Goal: Task Accomplishment & Management: Use online tool/utility

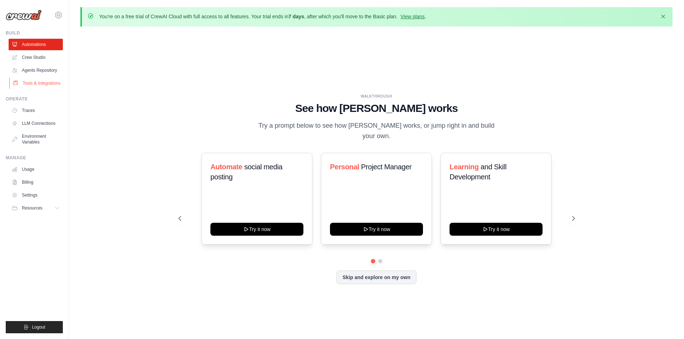
click at [43, 83] on link "Tools & Integrations" at bounding box center [36, 83] width 54 height 11
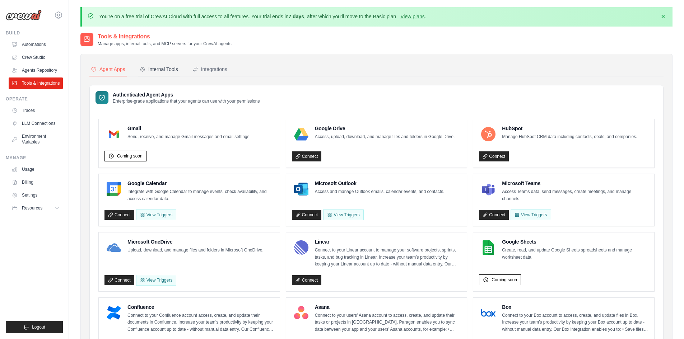
click at [160, 72] on div "Internal Tools" at bounding box center [159, 69] width 38 height 7
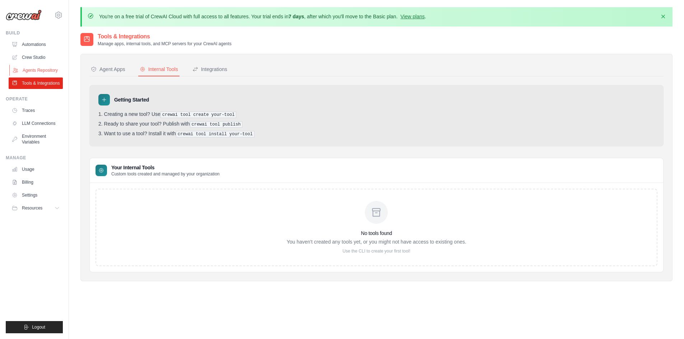
click at [43, 70] on link "Agents Repository" at bounding box center [36, 70] width 54 height 11
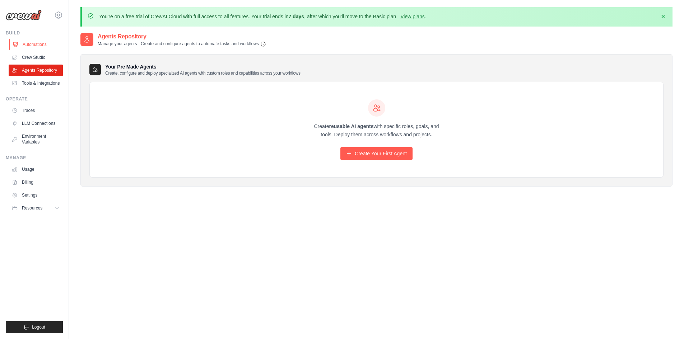
click at [34, 46] on link "Automations" at bounding box center [36, 44] width 54 height 11
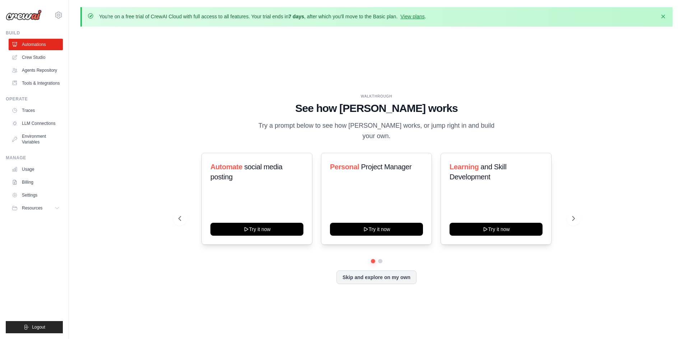
click at [588, 210] on div "WALKTHROUGH See how CrewAI works Try a prompt below to see how CrewAI works, or…" at bounding box center [376, 194] width 592 height 325
click at [574, 215] on icon at bounding box center [573, 218] width 7 height 7
click at [177, 215] on icon at bounding box center [179, 218] width 7 height 7
click at [393, 278] on button "Skip and explore on my own" at bounding box center [376, 277] width 80 height 14
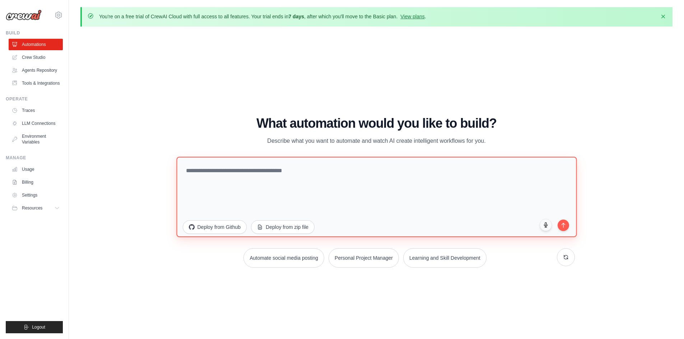
click at [304, 180] on textarea at bounding box center [376, 196] width 400 height 80
paste textarea "**********"
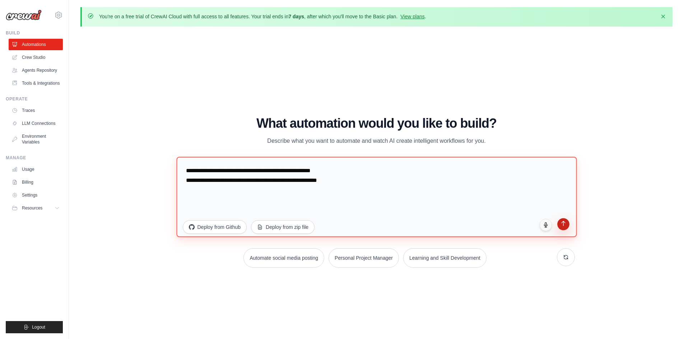
type textarea "**********"
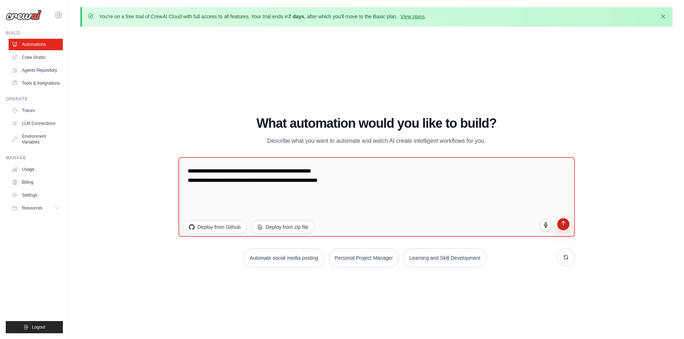
click at [565, 226] on icon "submit" at bounding box center [563, 223] width 6 height 6
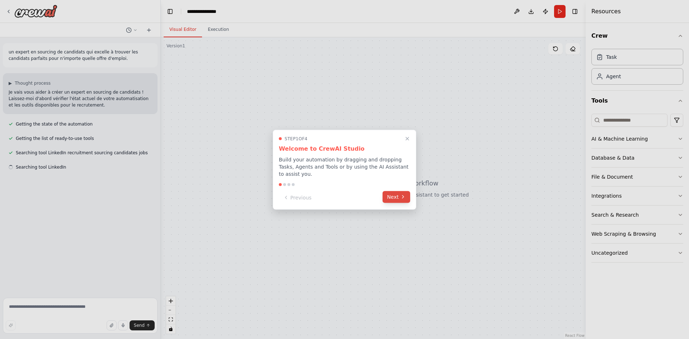
click at [396, 195] on button "Next" at bounding box center [397, 197] width 28 height 12
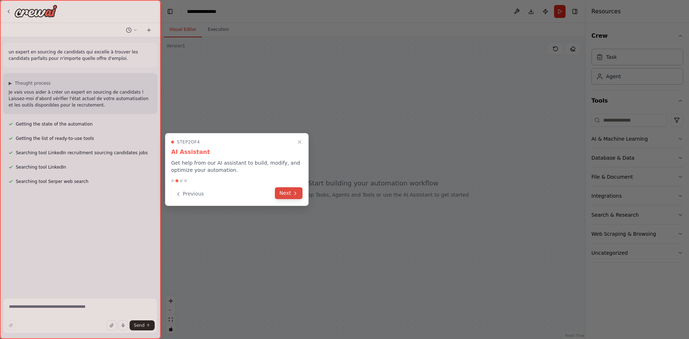
click at [290, 195] on button "Next" at bounding box center [289, 193] width 28 height 12
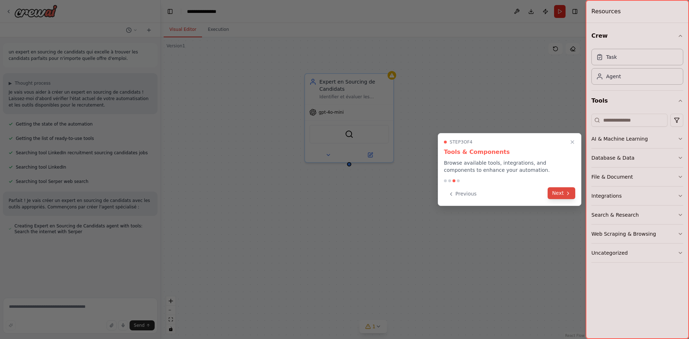
click at [559, 194] on button "Next" at bounding box center [562, 193] width 28 height 12
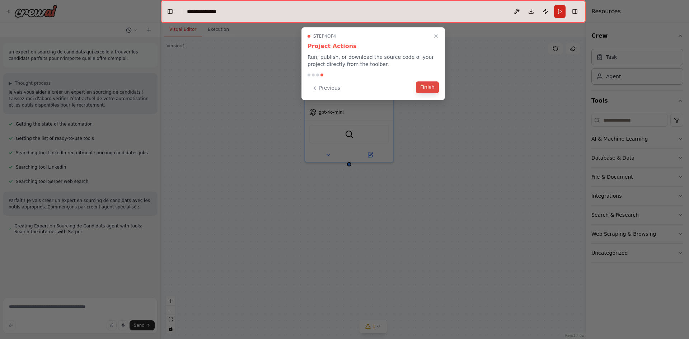
click at [419, 88] on button "Finish" at bounding box center [427, 87] width 23 height 12
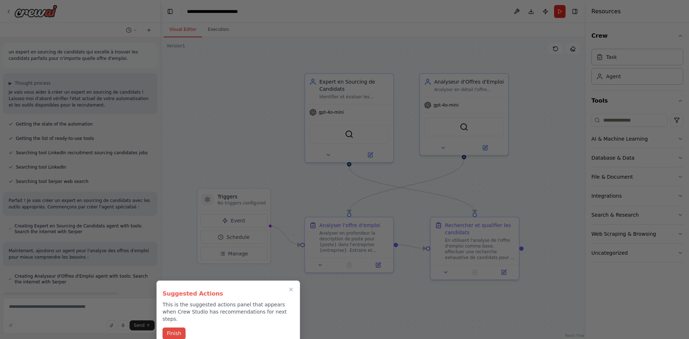
click at [173, 328] on button "Finish" at bounding box center [174, 334] width 23 height 12
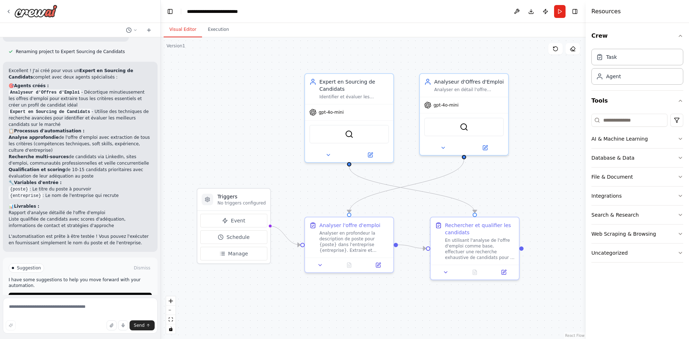
scroll to position [379, 0]
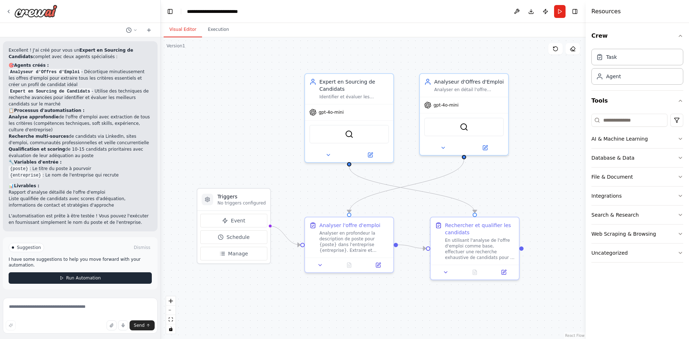
click at [93, 275] on button "Run Automation" at bounding box center [80, 277] width 143 height 11
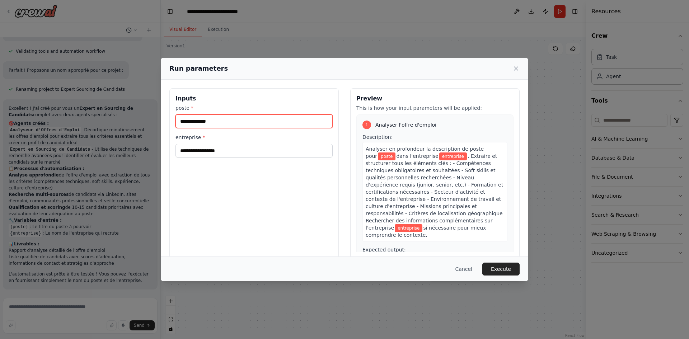
click at [226, 117] on input "poste *" at bounding box center [254, 121] width 157 height 14
drag, startPoint x: 468, startPoint y: 269, endPoint x: 450, endPoint y: 268, distance: 18.7
click at [467, 268] on button "Cancel" at bounding box center [464, 269] width 28 height 13
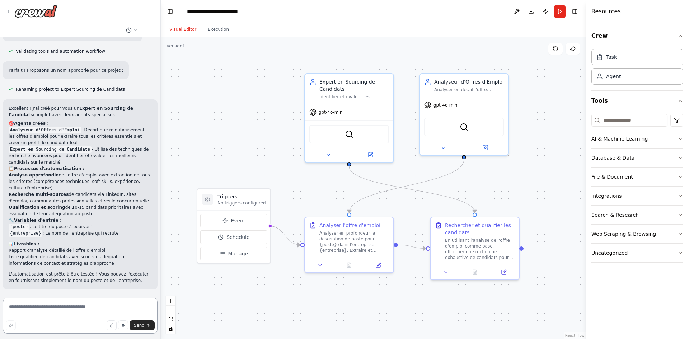
click at [68, 309] on textarea at bounding box center [80, 316] width 155 height 36
type textarea "**********"
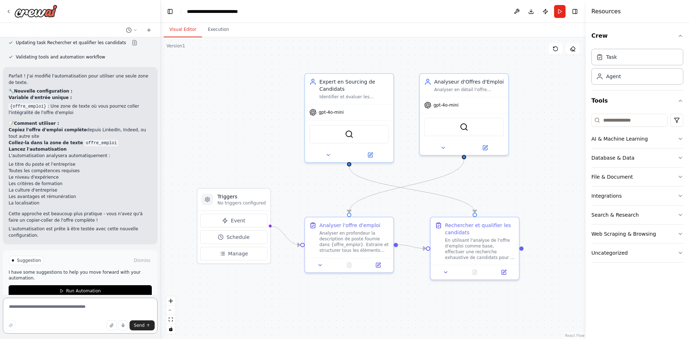
scroll to position [761, 0]
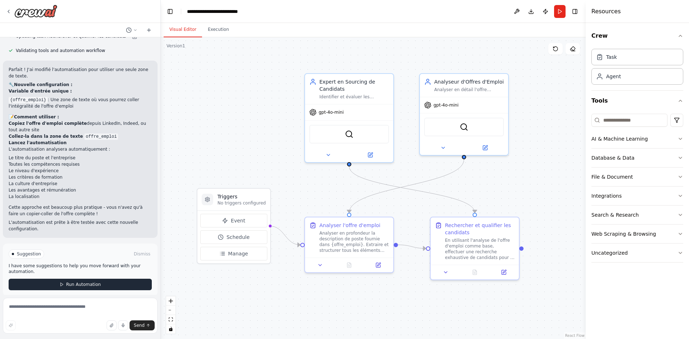
click at [89, 282] on span "Run Automation" at bounding box center [83, 285] width 35 height 6
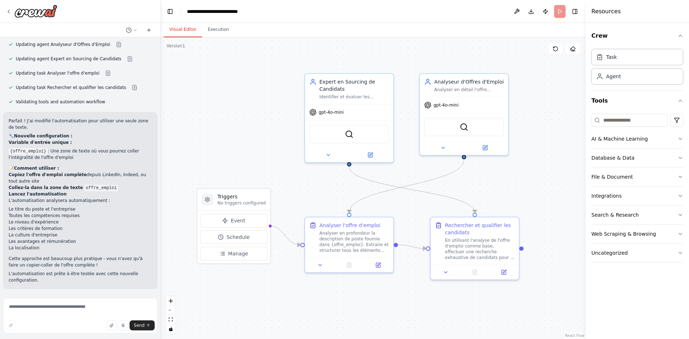
scroll to position [702, 0]
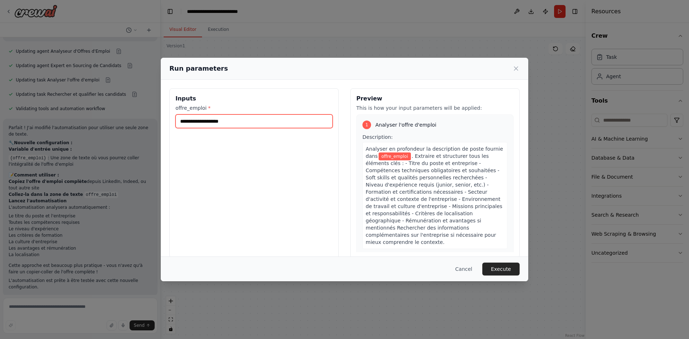
click at [236, 117] on input "offre_emploi *" at bounding box center [254, 121] width 157 height 14
paste input "**********"
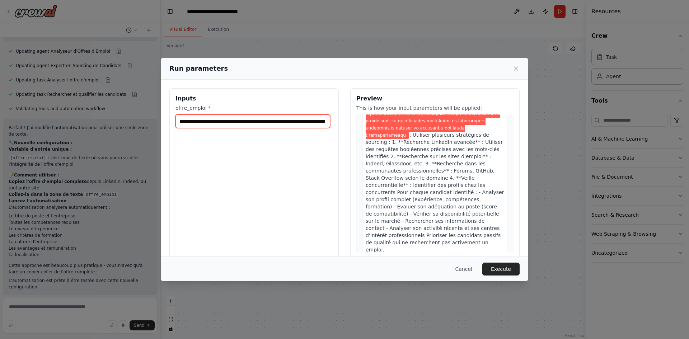
scroll to position [1014, 0]
type input "**********"
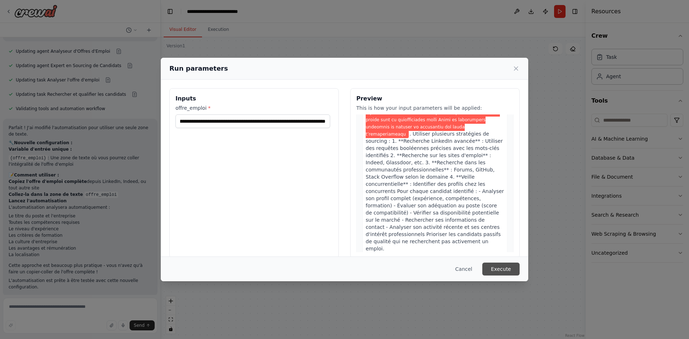
scroll to position [0, 0]
click at [503, 272] on button "Execute" at bounding box center [500, 269] width 37 height 13
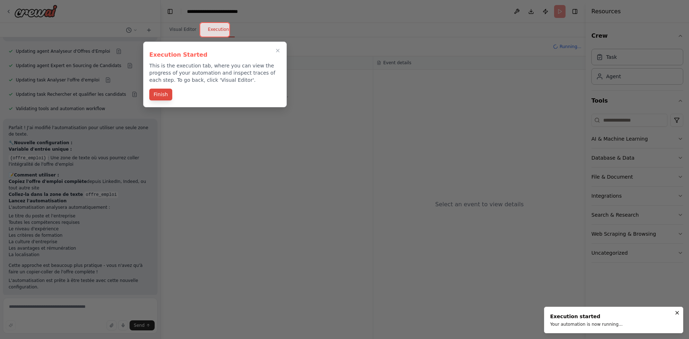
click at [161, 92] on button "Finish" at bounding box center [160, 95] width 23 height 12
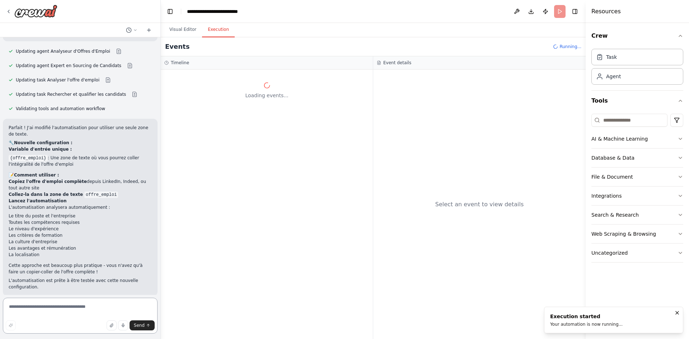
click at [33, 307] on textarea at bounding box center [80, 316] width 155 height 36
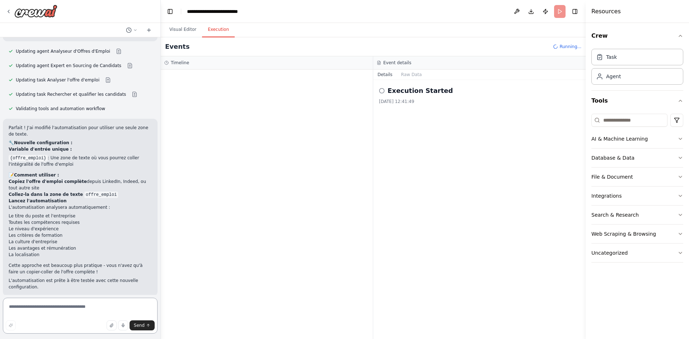
paste textarea "**********"
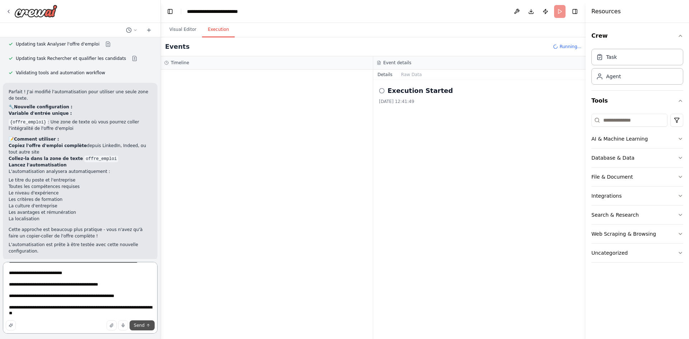
type textarea "**********"
click at [135, 326] on button "Send" at bounding box center [142, 326] width 25 height 10
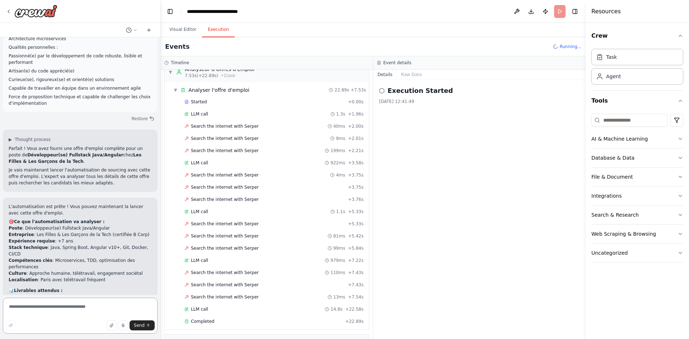
scroll to position [36, 0]
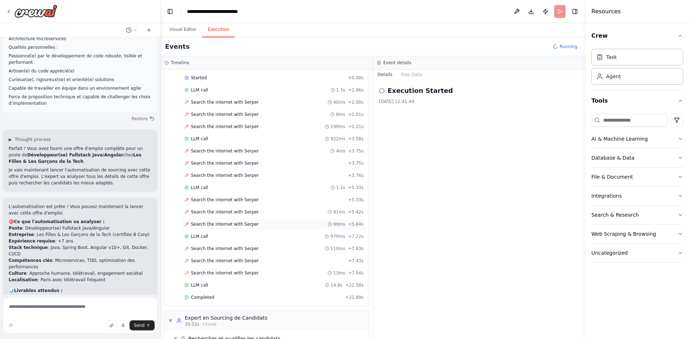
click at [206, 225] on span "Search the internet with Serper" at bounding box center [225, 224] width 68 height 6
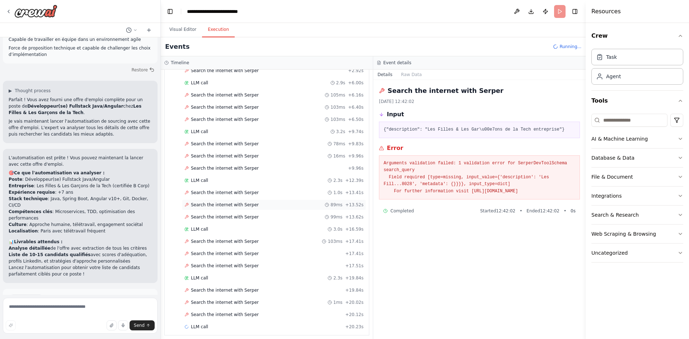
scroll to position [369, 0]
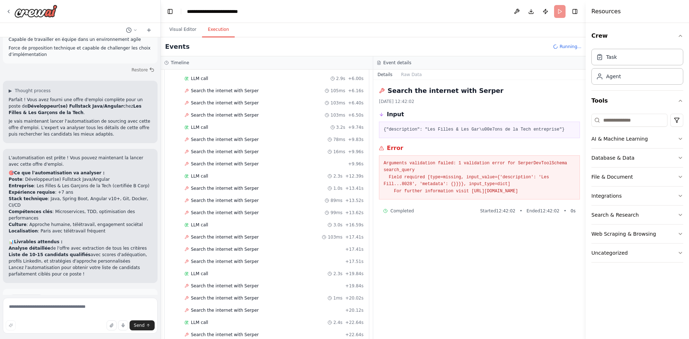
click at [95, 324] on button "Run Automation" at bounding box center [80, 329] width 143 height 11
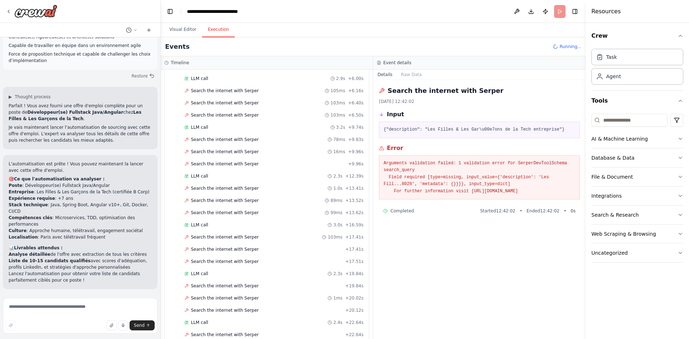
scroll to position [1422, 0]
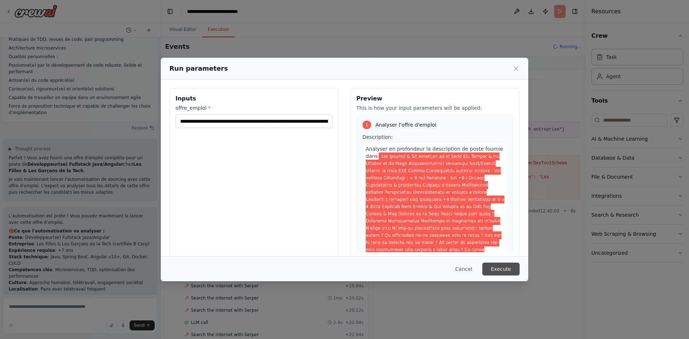
click at [497, 271] on button "Execute" at bounding box center [500, 269] width 37 height 13
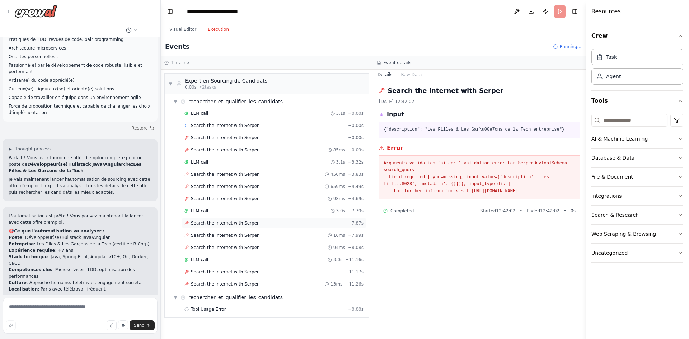
click at [187, 224] on icon at bounding box center [186, 223] width 4 height 4
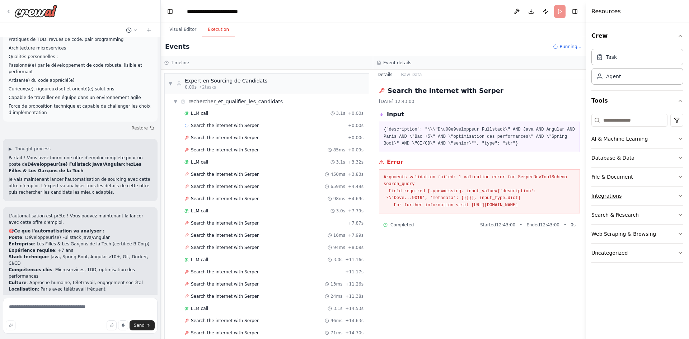
click at [645, 204] on button "Integrations" at bounding box center [638, 196] width 92 height 19
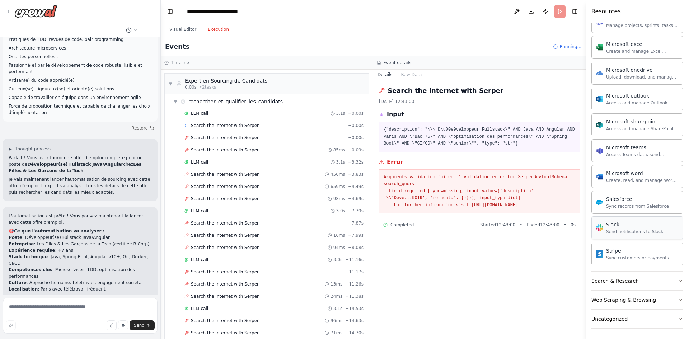
scroll to position [380, 0]
click at [615, 285] on button "Search & Research" at bounding box center [638, 280] width 92 height 19
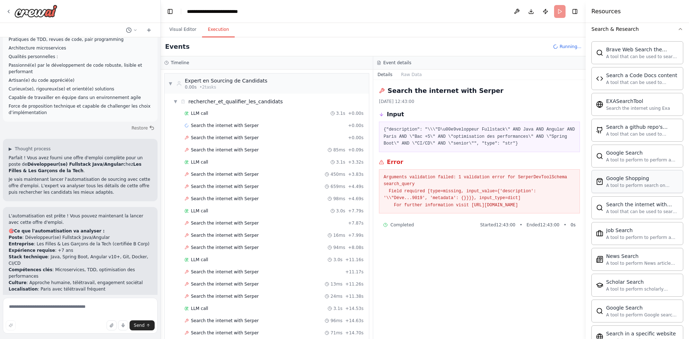
scroll to position [631, 0]
click at [639, 160] on div "A tool to perform to perform a Google search with a search_query." at bounding box center [642, 159] width 73 height 6
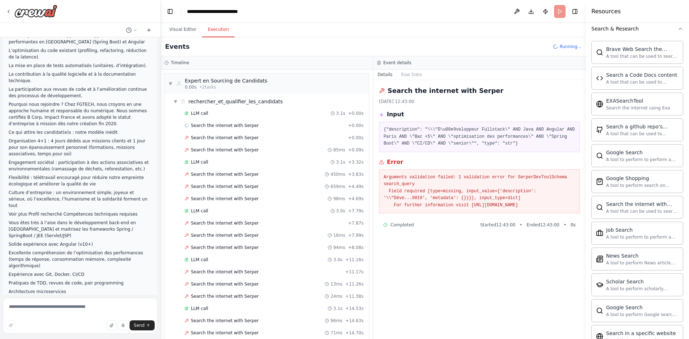
scroll to position [1170, 0]
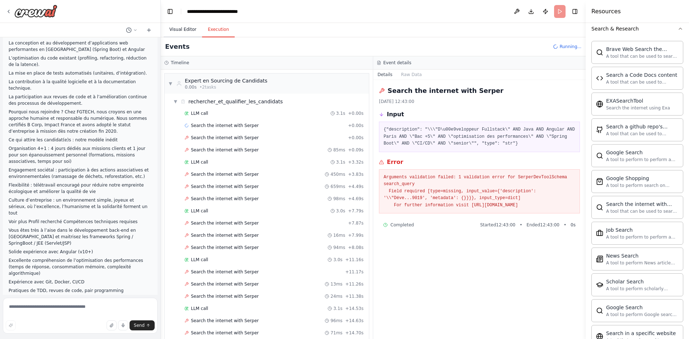
click at [188, 33] on button "Visual Editor" at bounding box center [183, 29] width 38 height 15
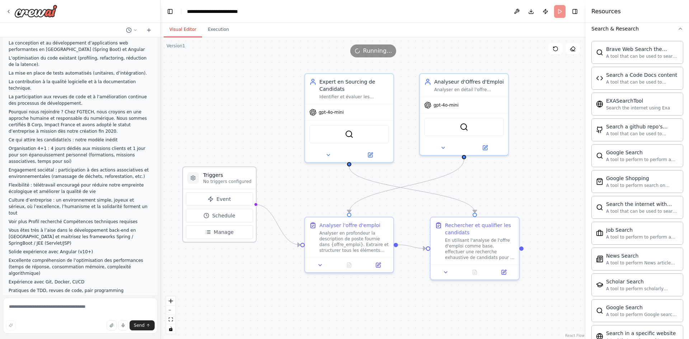
drag, startPoint x: 245, startPoint y: 203, endPoint x: 231, endPoint y: 181, distance: 25.7
click at [231, 181] on p "No triggers configured" at bounding box center [227, 182] width 48 height 6
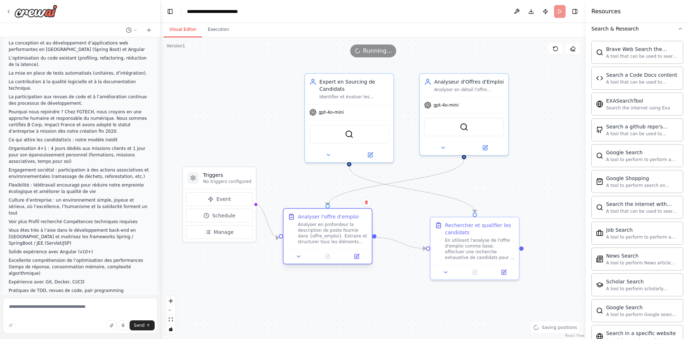
drag, startPoint x: 329, startPoint y: 232, endPoint x: 308, endPoint y: 228, distance: 22.0
click at [308, 228] on div "Analyser en profondeur la description de poste fournie dans {offre_emploi}. Ext…" at bounding box center [333, 233] width 70 height 23
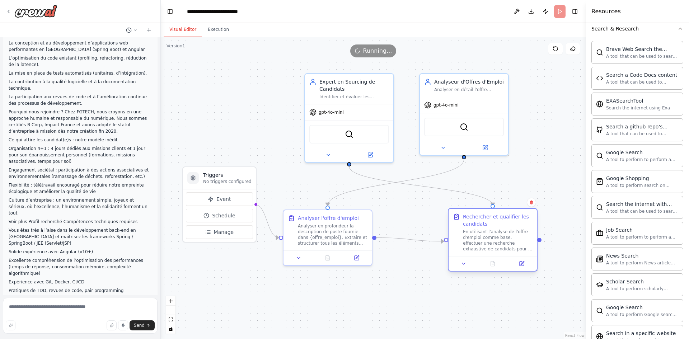
drag, startPoint x: 474, startPoint y: 241, endPoint x: 489, endPoint y: 234, distance: 16.9
click at [489, 234] on div "En utilisant l'analyse de l'offre d'emploi comme base, effectuer une recherche …" at bounding box center [498, 240] width 70 height 23
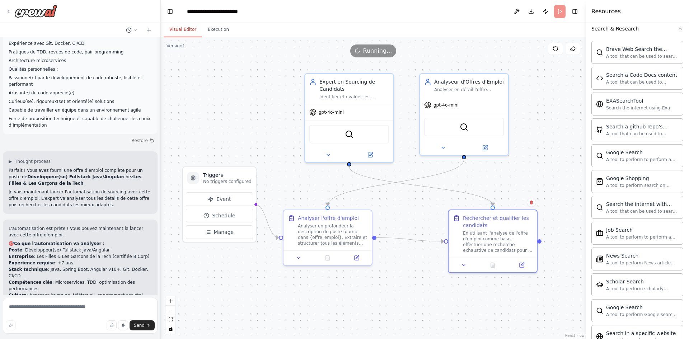
scroll to position [1422, 0]
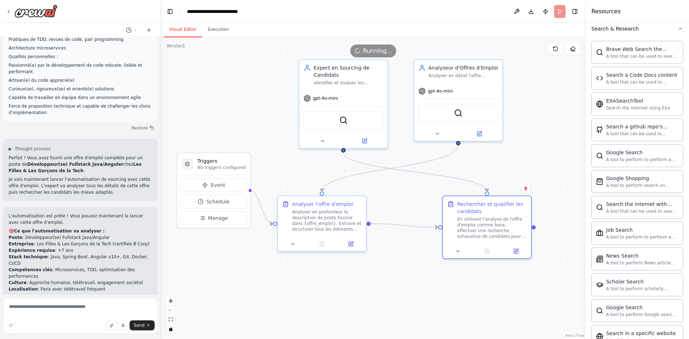
drag, startPoint x: 232, startPoint y: 67, endPoint x: 221, endPoint y: 53, distance: 17.2
click at [221, 53] on div "Version 1 Show Tools Hide Agents .deletable-edge-delete-btn { width: 20px; heig…" at bounding box center [373, 188] width 425 height 302
click at [349, 84] on div "Identifier et évaluer les candidats parfaits pour le poste décrit dans {offre_e…" at bounding box center [344, 82] width 70 height 6
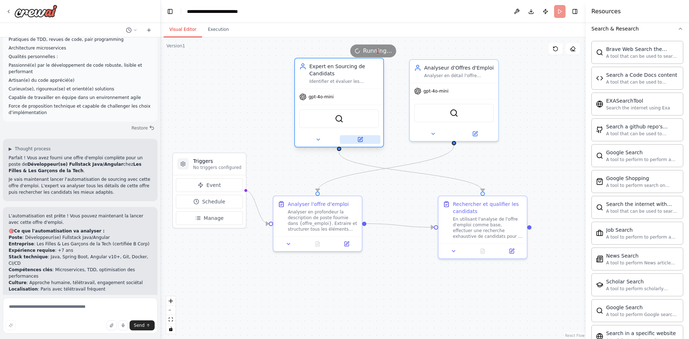
click at [359, 142] on button at bounding box center [360, 139] width 41 height 9
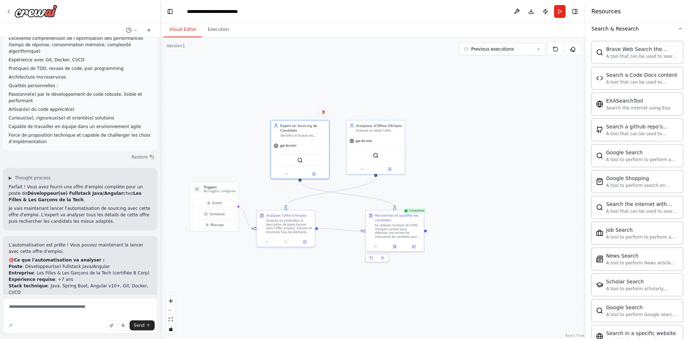
scroll to position [1372, 0]
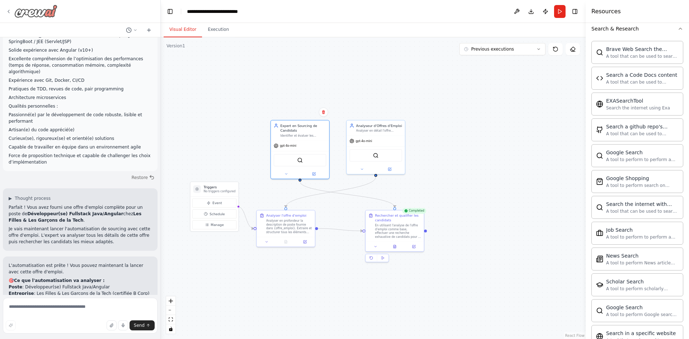
click at [10, 13] on icon at bounding box center [9, 12] width 6 height 6
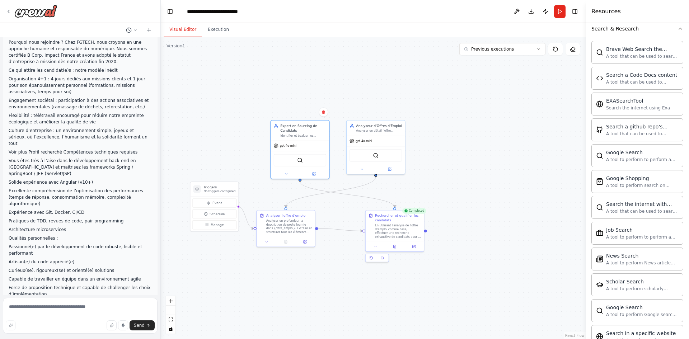
scroll to position [1229, 0]
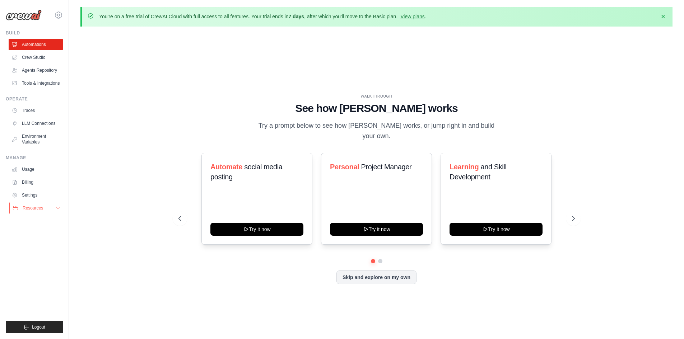
click at [29, 206] on span "Resources" at bounding box center [33, 208] width 20 height 6
click at [38, 69] on link "Agents Repository" at bounding box center [36, 70] width 54 height 11
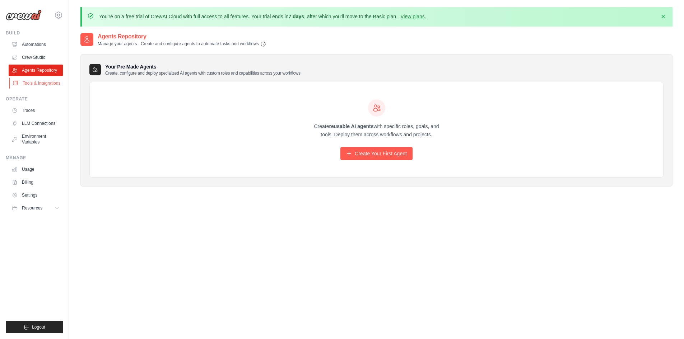
click at [43, 82] on link "Tools & Integrations" at bounding box center [36, 83] width 54 height 11
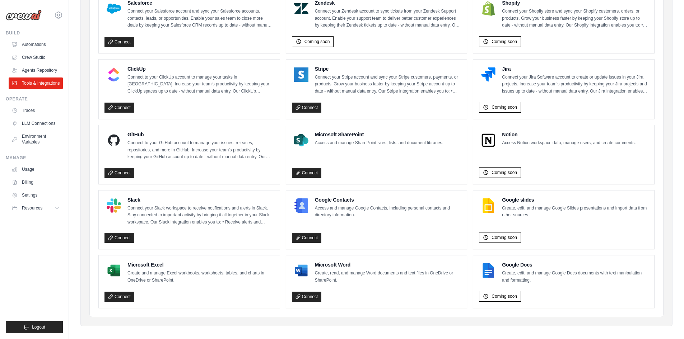
scroll to position [376, 0]
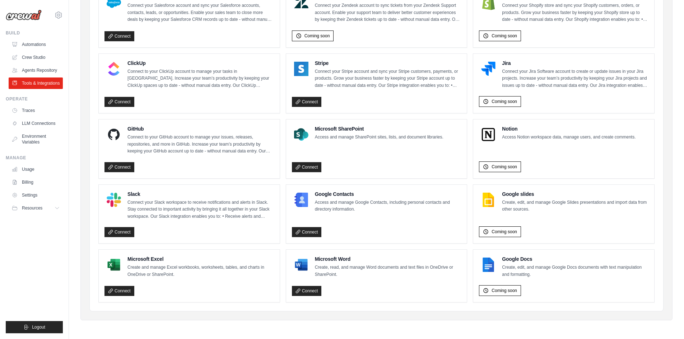
click at [198, 288] on div "Connect" at bounding box center [188, 289] width 169 height 13
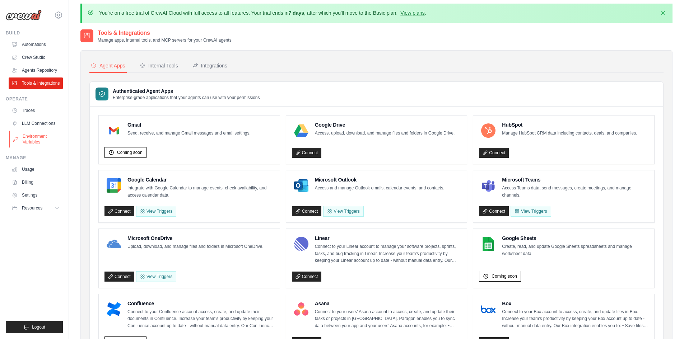
scroll to position [0, 0]
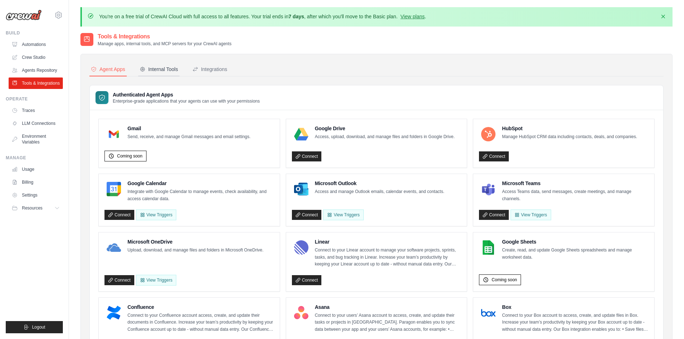
click at [153, 66] on div "Internal Tools" at bounding box center [159, 69] width 38 height 7
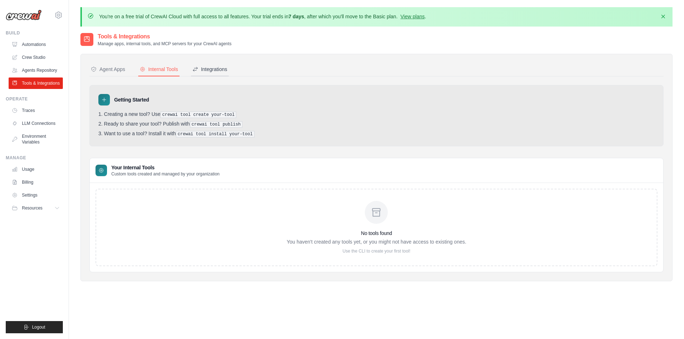
click at [211, 68] on div "Integrations" at bounding box center [209, 69] width 35 height 7
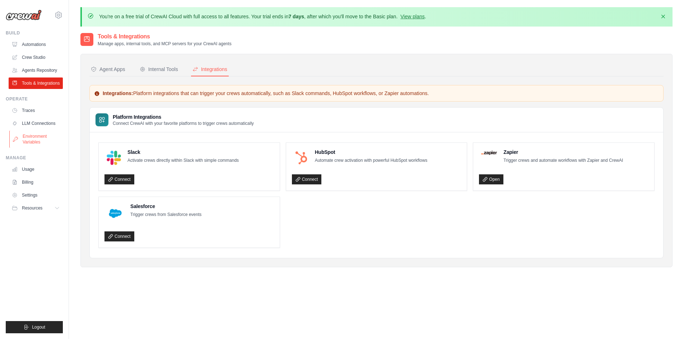
click at [28, 138] on link "Environment Variables" at bounding box center [36, 139] width 54 height 17
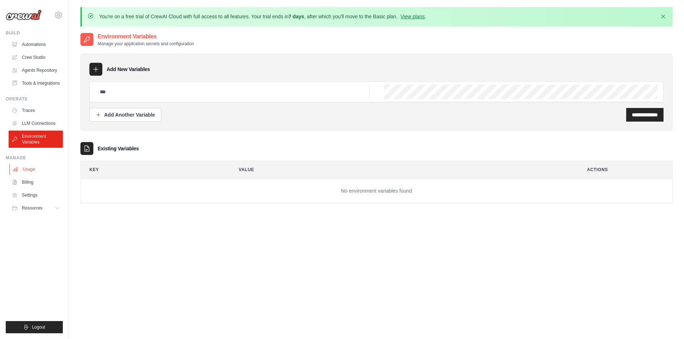
click at [25, 168] on link "Usage" at bounding box center [36, 169] width 54 height 11
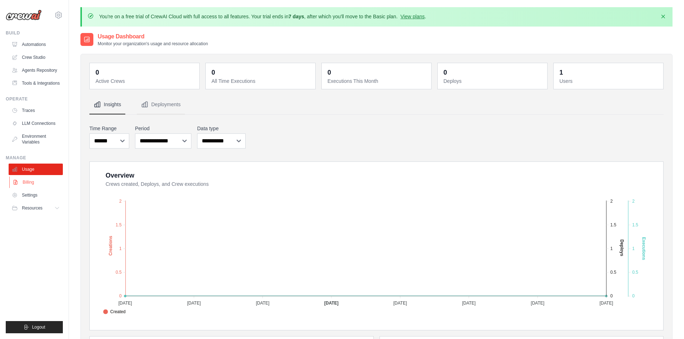
click at [21, 181] on link "Billing" at bounding box center [36, 182] width 54 height 11
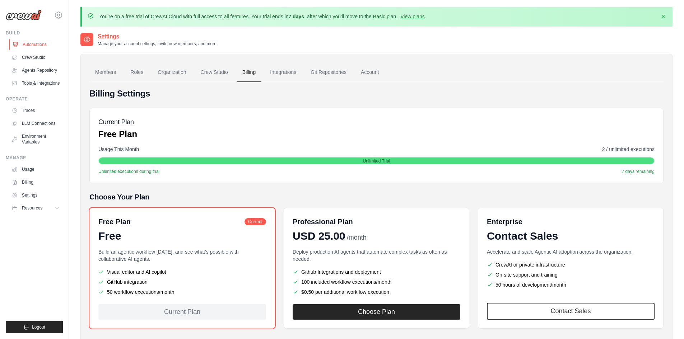
click at [32, 42] on link "Automations" at bounding box center [36, 44] width 54 height 11
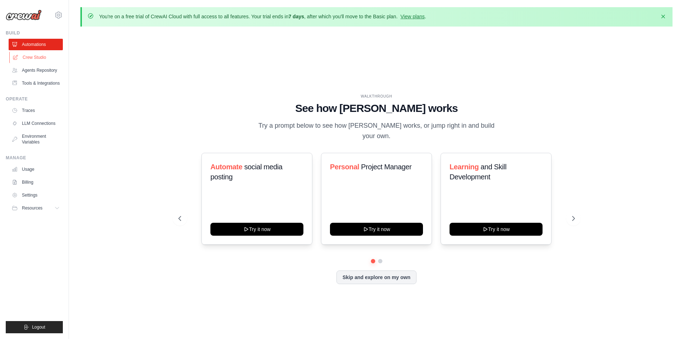
click at [34, 57] on link "Crew Studio" at bounding box center [36, 57] width 54 height 11
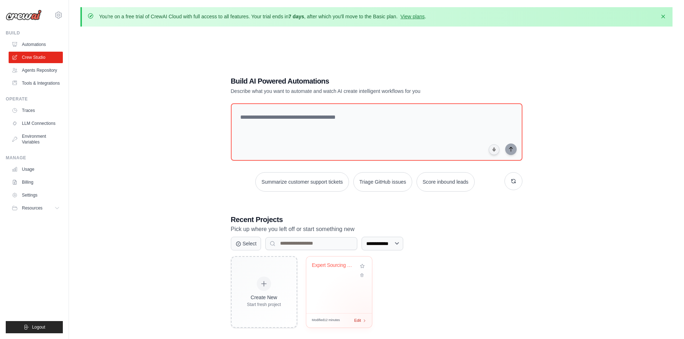
click at [366, 321] on div "Edit" at bounding box center [360, 321] width 12 height 6
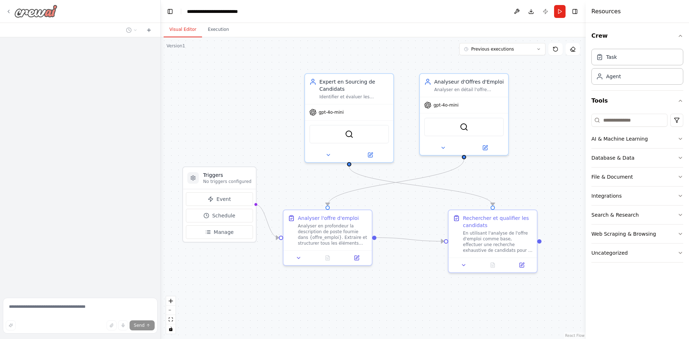
click at [6, 9] on icon at bounding box center [9, 12] width 6 height 6
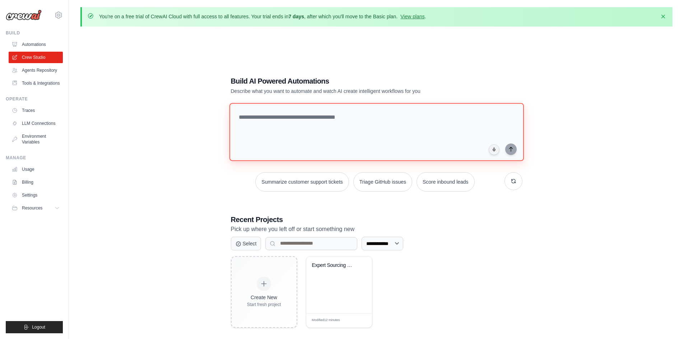
click at [275, 113] on textarea at bounding box center [376, 132] width 294 height 58
paste textarea "**********"
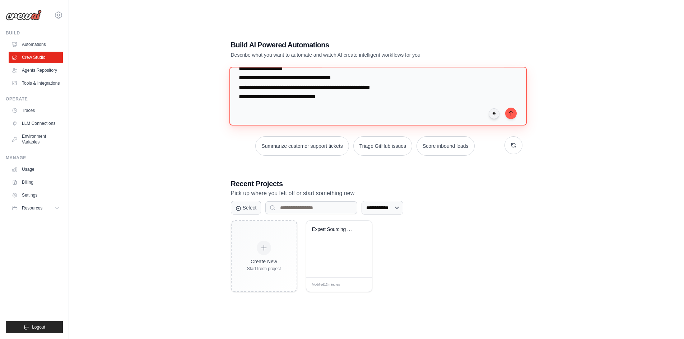
scroll to position [4800, 0]
type textarea "**********"
click at [510, 113] on icon "submit" at bounding box center [510, 113] width 3 height 4
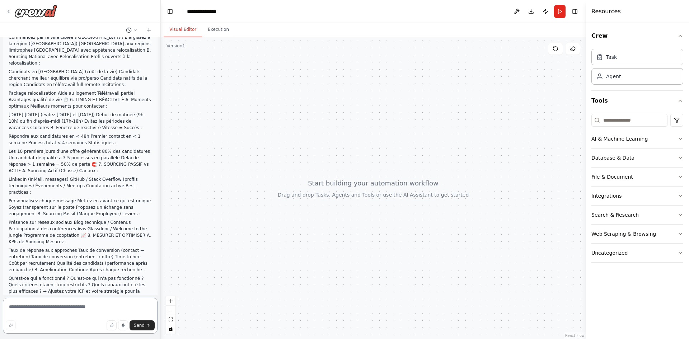
scroll to position [2060, 0]
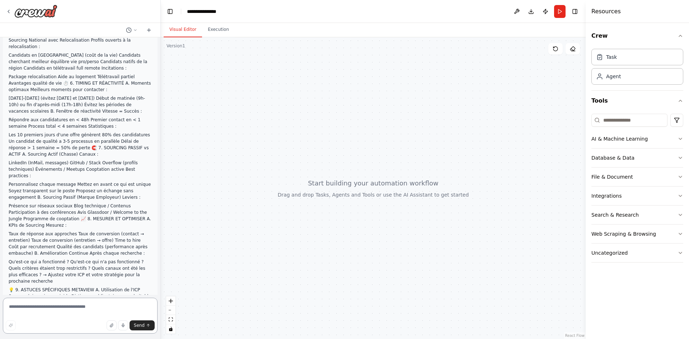
click at [70, 310] on textarea at bounding box center [80, 316] width 155 height 36
type textarea "**********"
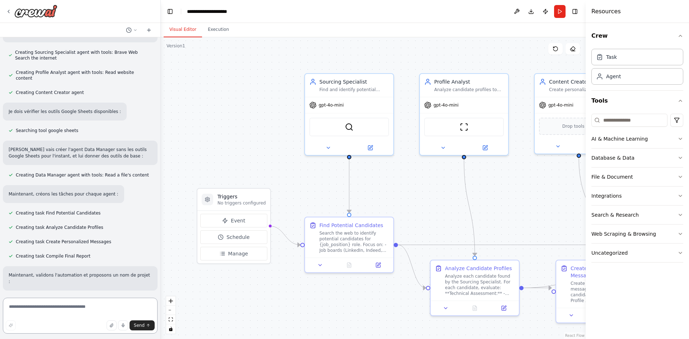
scroll to position [2888, 0]
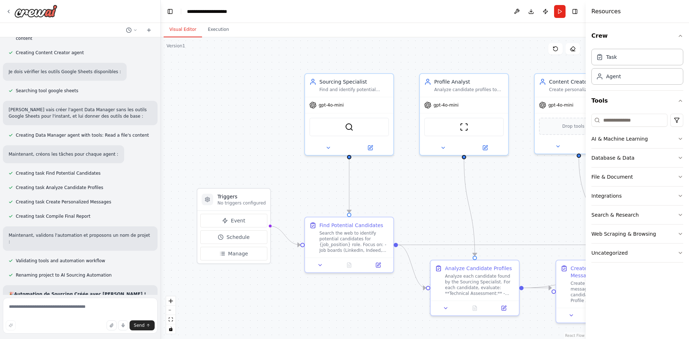
drag, startPoint x: 29, startPoint y: 246, endPoint x: 29, endPoint y: 255, distance: 9.3
click at [35, 316] on textarea at bounding box center [80, 316] width 155 height 36
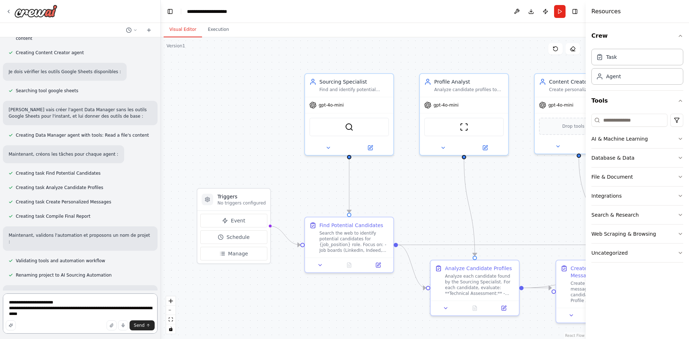
type textarea "**********"
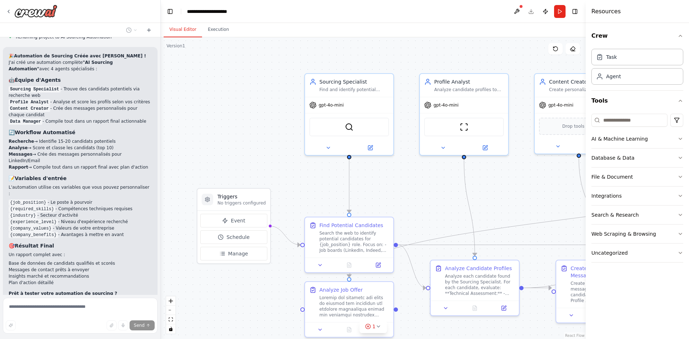
scroll to position [3140, 0]
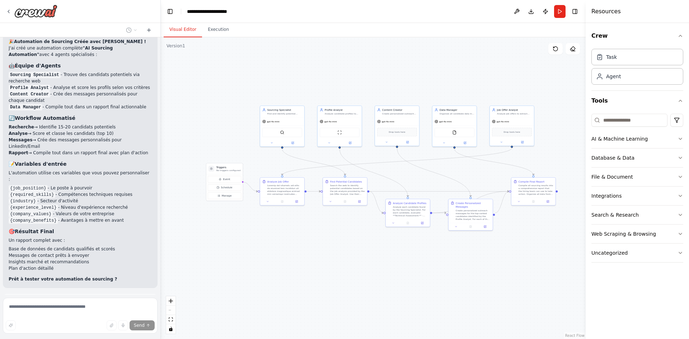
drag, startPoint x: 514, startPoint y: 92, endPoint x: 374, endPoint y: 77, distance: 140.7
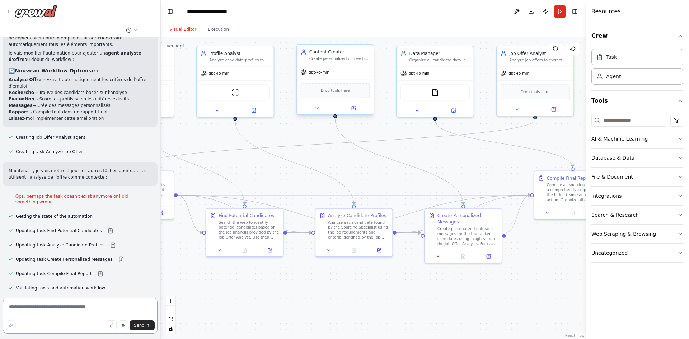
scroll to position [3483, 0]
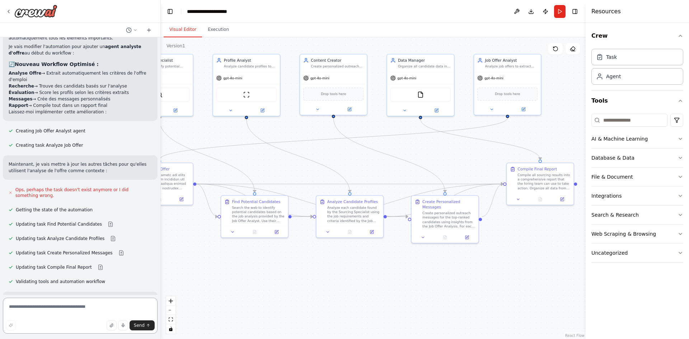
click at [66, 310] on textarea at bounding box center [80, 316] width 155 height 36
click at [140, 305] on textarea "**********" at bounding box center [80, 316] width 155 height 36
type textarea "**********"
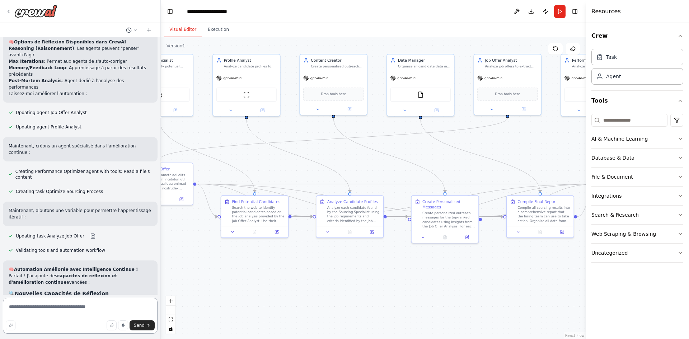
scroll to position [4147, 0]
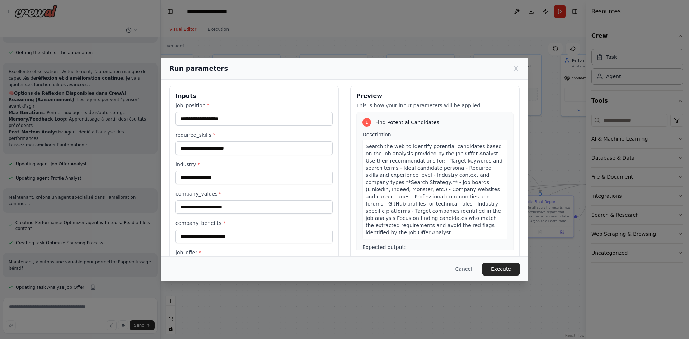
scroll to position [0, 0]
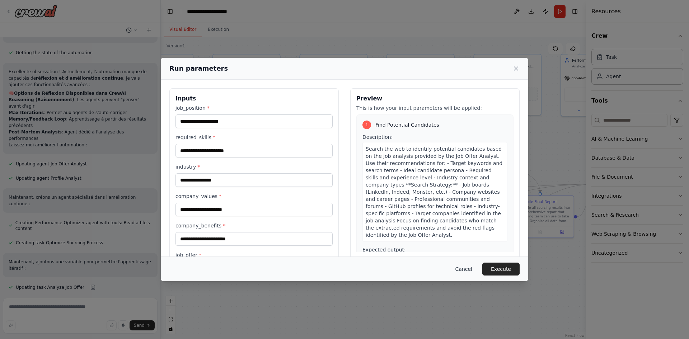
click at [472, 270] on button "Cancel" at bounding box center [464, 269] width 28 height 13
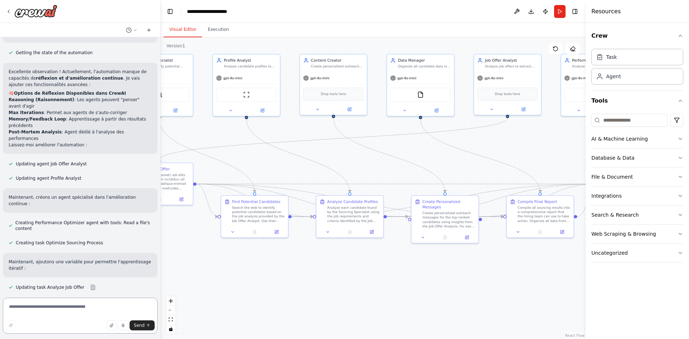
click at [46, 310] on textarea at bounding box center [80, 316] width 155 height 36
type textarea "**********"
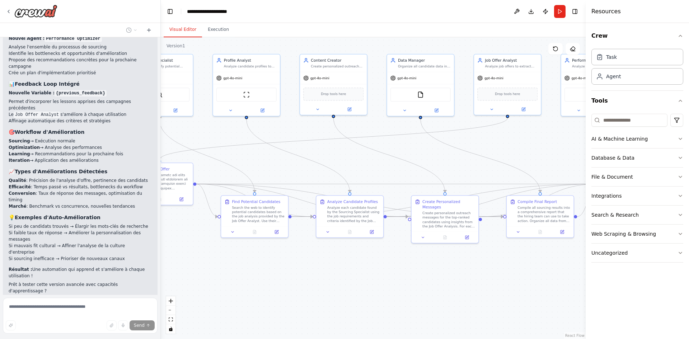
scroll to position [4478, 0]
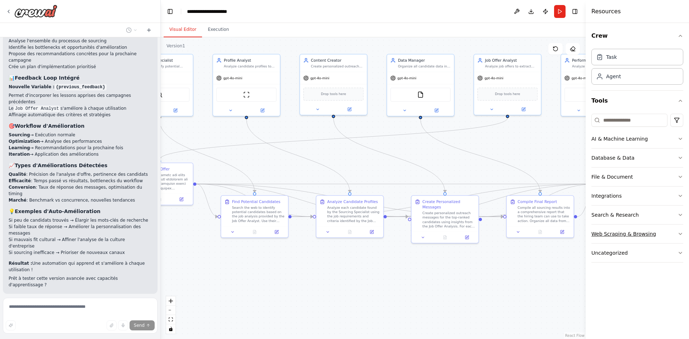
click at [679, 234] on icon "button" at bounding box center [681, 234] width 6 height 6
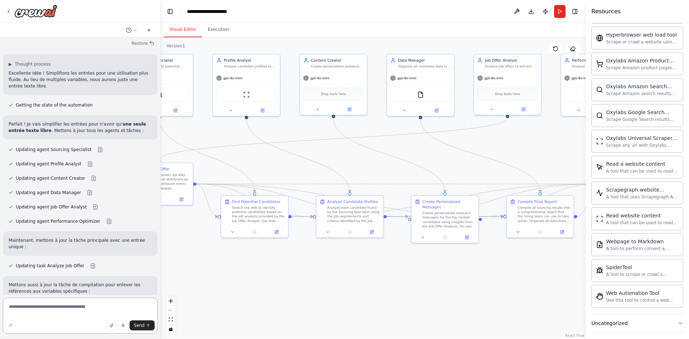
scroll to position [4767, 0]
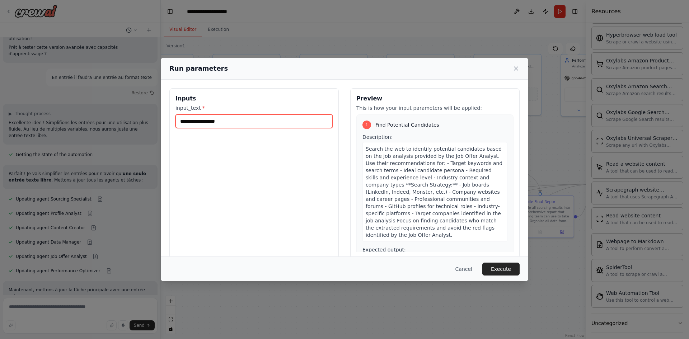
click at [232, 121] on input "input_text *" at bounding box center [254, 121] width 157 height 14
paste input "**********"
type input "**********"
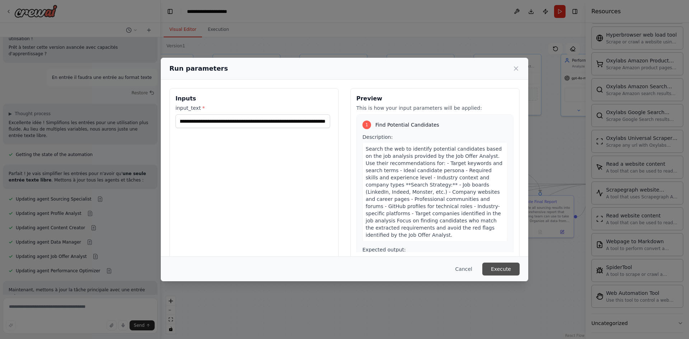
click at [504, 271] on button "Execute" at bounding box center [500, 269] width 37 height 13
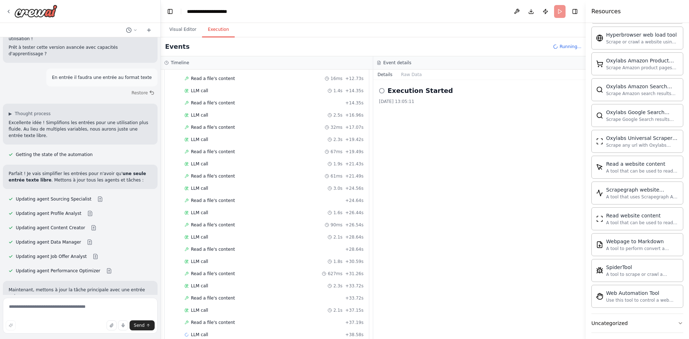
scroll to position [809, 0]
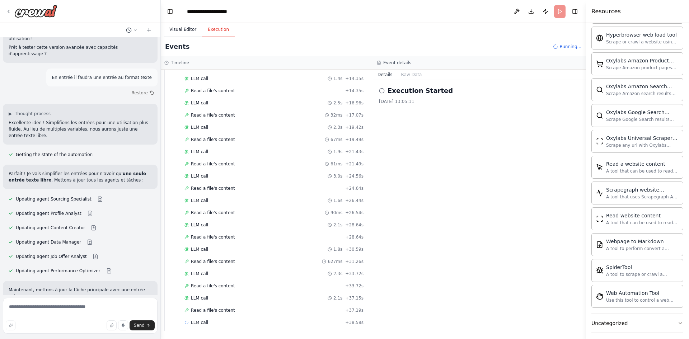
click at [182, 29] on button "Visual Editor" at bounding box center [183, 29] width 38 height 15
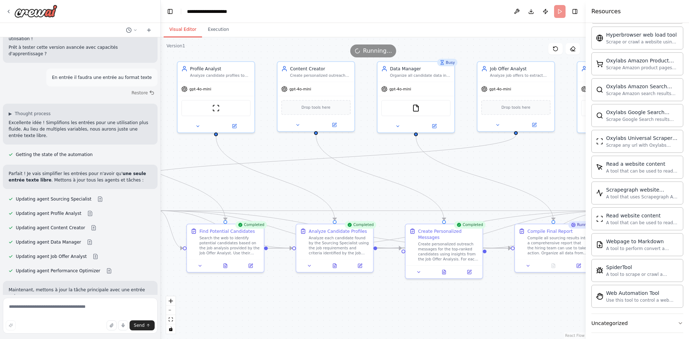
drag, startPoint x: 322, startPoint y: 147, endPoint x: 299, endPoint y: 165, distance: 29.4
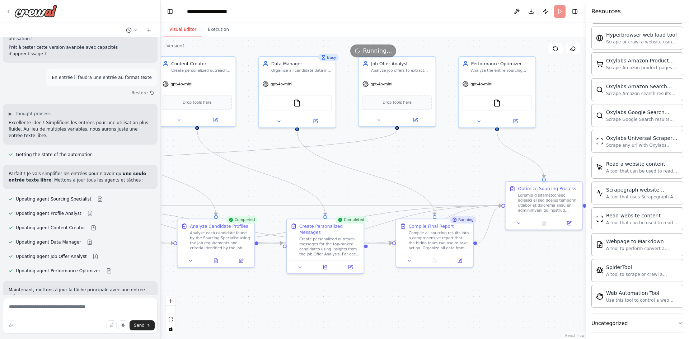
drag, startPoint x: 377, startPoint y: 160, endPoint x: 311, endPoint y: 158, distance: 66.1
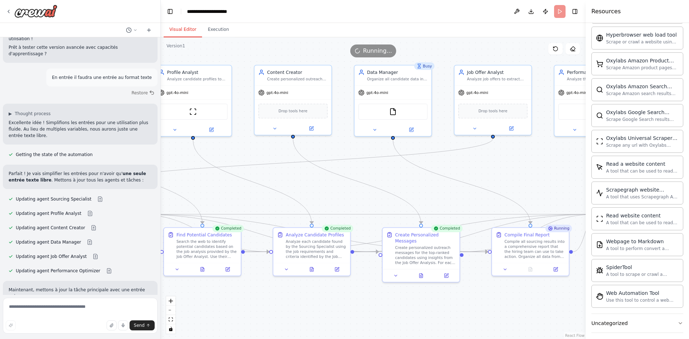
drag, startPoint x: 281, startPoint y: 153, endPoint x: 402, endPoint y: 162, distance: 120.5
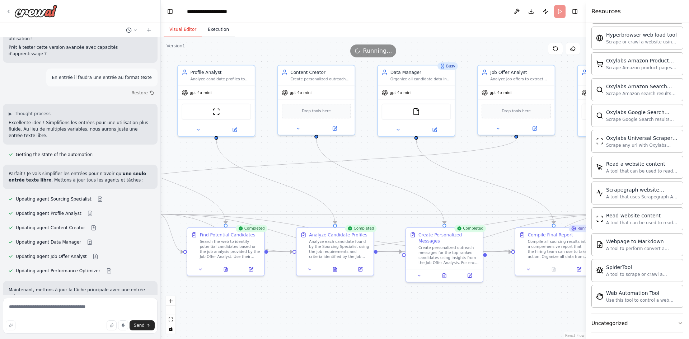
click at [214, 31] on button "Execution" at bounding box center [218, 29] width 33 height 15
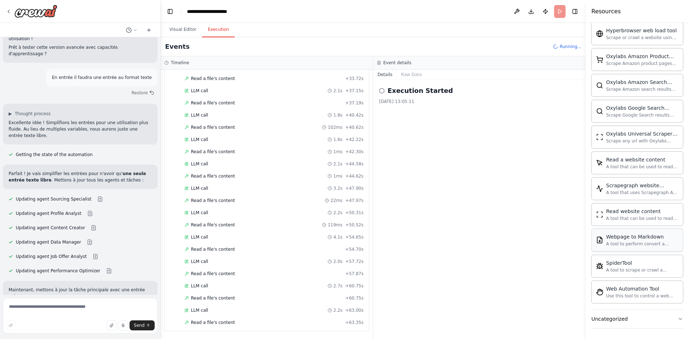
scroll to position [328, 0]
click at [629, 319] on button "Uncategorized" at bounding box center [638, 318] width 92 height 19
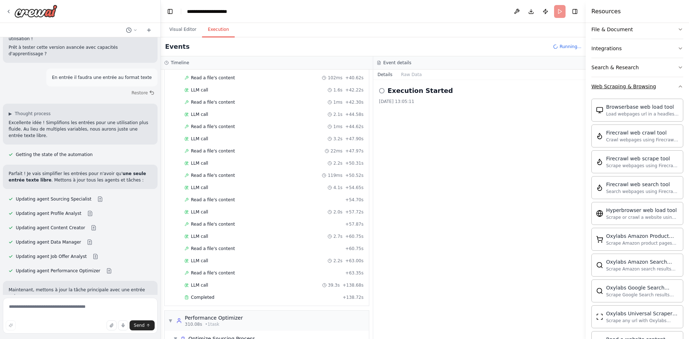
scroll to position [112, 0]
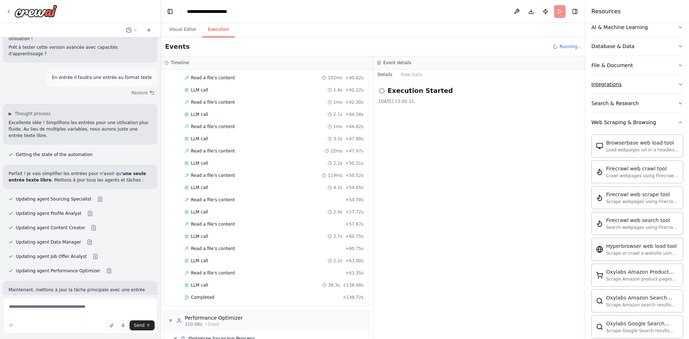
click at [618, 87] on div "Integrations" at bounding box center [607, 84] width 30 height 7
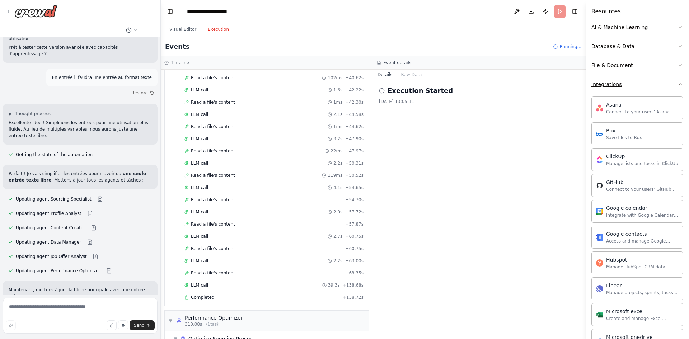
click at [643, 86] on button "Integrations" at bounding box center [638, 84] width 92 height 19
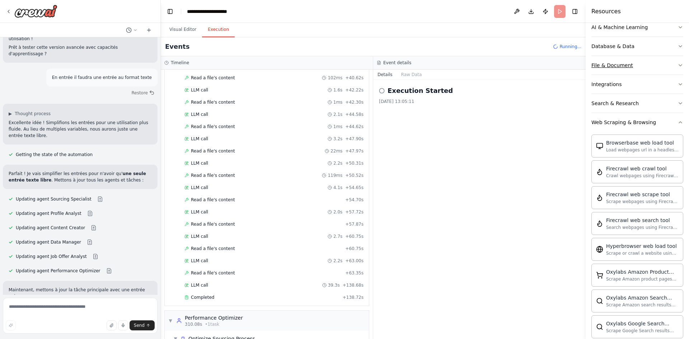
click at [653, 67] on button "File & Document" at bounding box center [638, 65] width 92 height 19
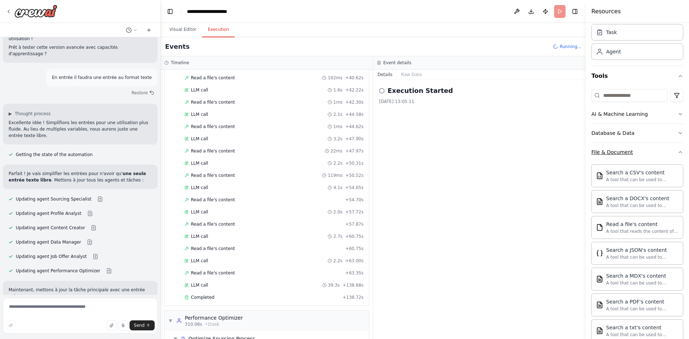
scroll to position [4, 0]
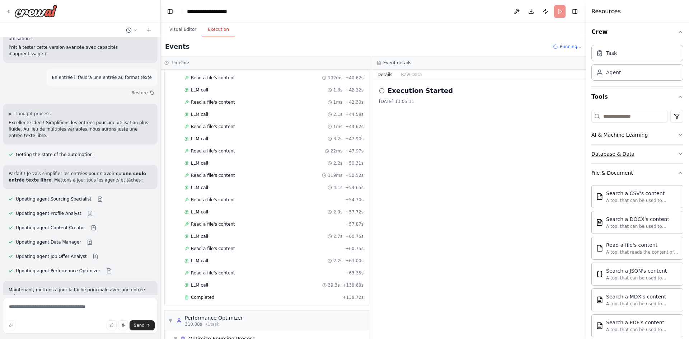
click at [650, 151] on button "Database & Data" at bounding box center [638, 154] width 92 height 19
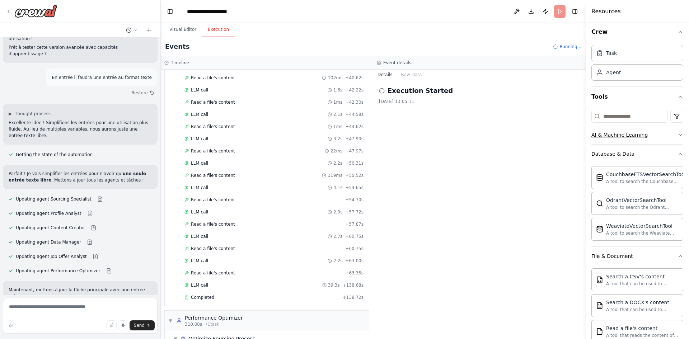
click at [663, 136] on button "AI & Machine Learning" at bounding box center [638, 135] width 92 height 19
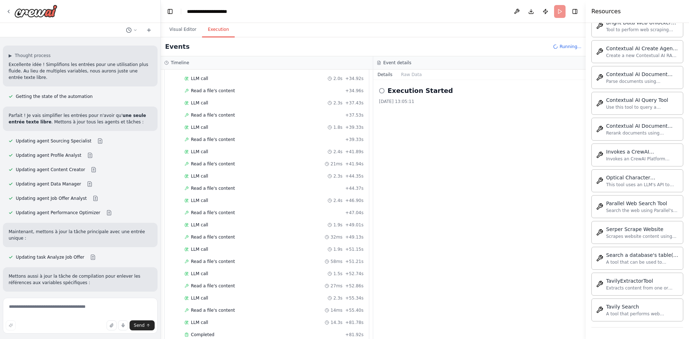
scroll to position [1728, 0]
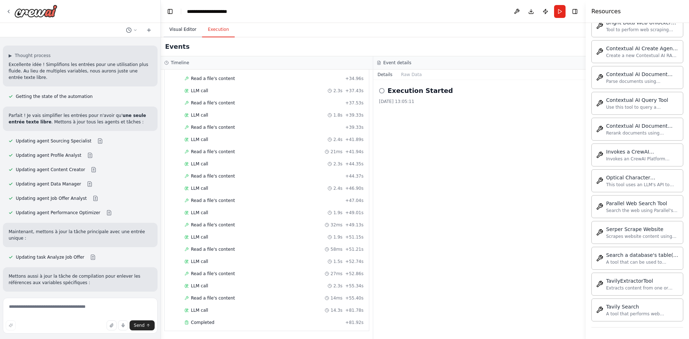
click at [183, 33] on button "Visual Editor" at bounding box center [183, 29] width 38 height 15
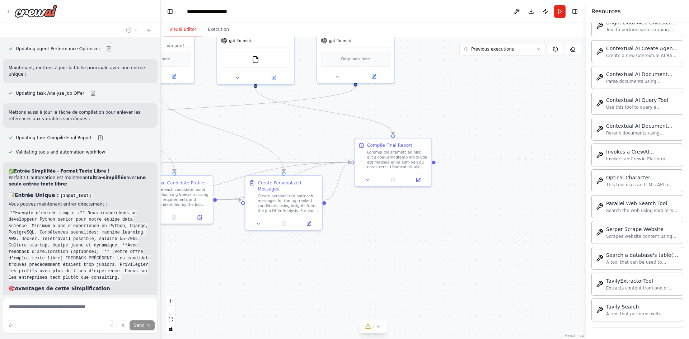
scroll to position [4937, 0]
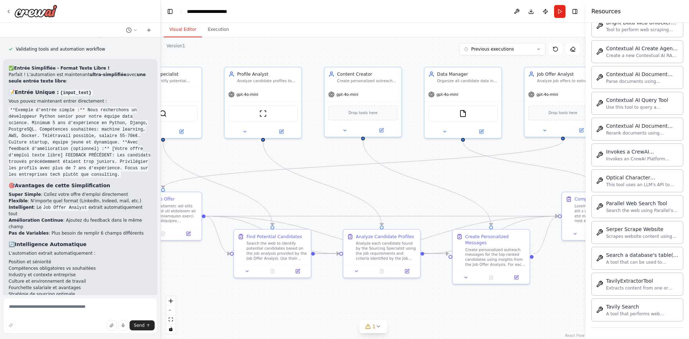
drag, startPoint x: 230, startPoint y: 128, endPoint x: 437, endPoint y: 182, distance: 214.3
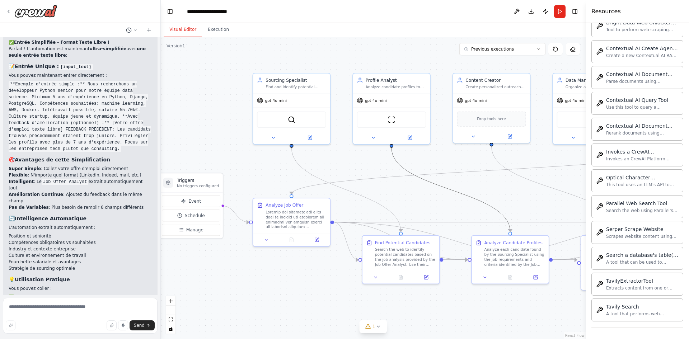
drag, startPoint x: 284, startPoint y: 160, endPoint x: 405, endPoint y: 165, distance: 120.4
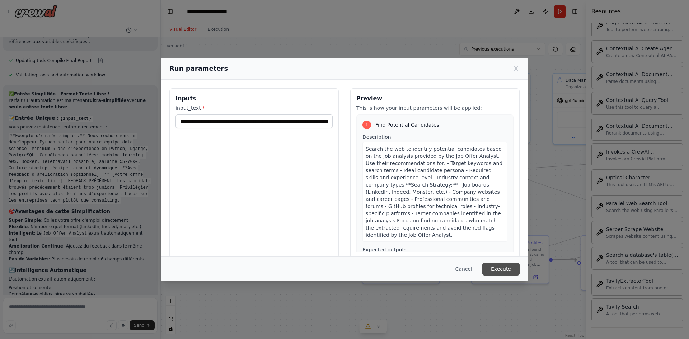
click at [496, 266] on button "Execute" at bounding box center [500, 269] width 37 height 13
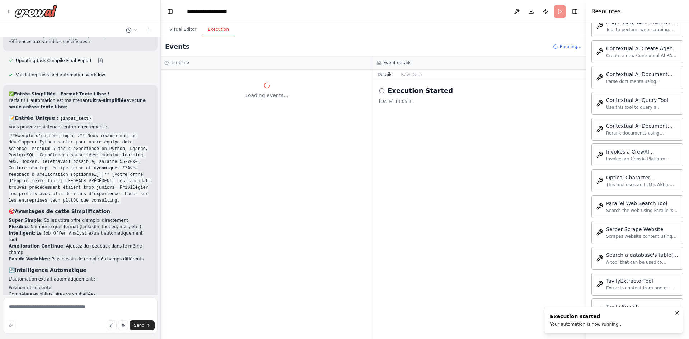
scroll to position [0, 0]
click at [408, 73] on button "Raw Data" at bounding box center [411, 75] width 29 height 10
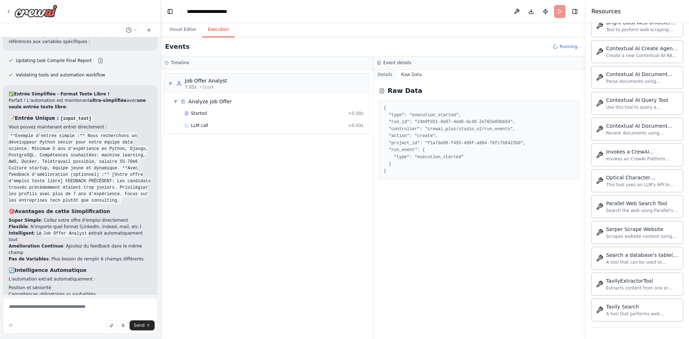
click at [386, 74] on button "Details" at bounding box center [385, 75] width 24 height 10
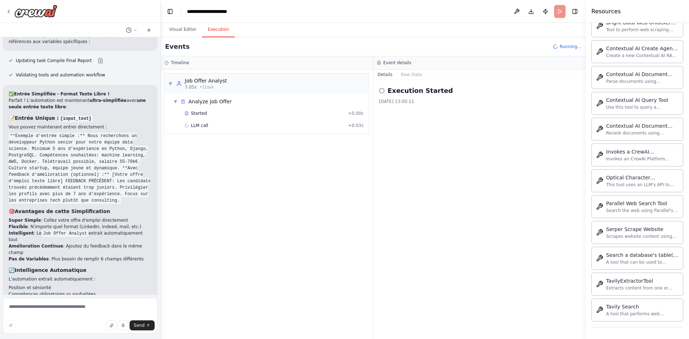
click at [545, 14] on button "Publish" at bounding box center [545, 11] width 11 height 13
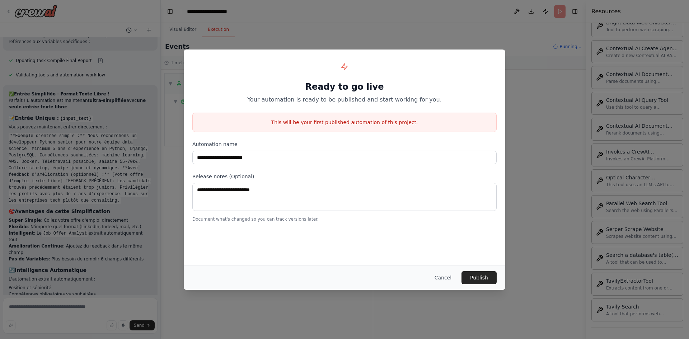
click at [434, 17] on div "**********" at bounding box center [344, 169] width 689 height 339
click at [447, 279] on button "Cancel" at bounding box center [443, 277] width 28 height 13
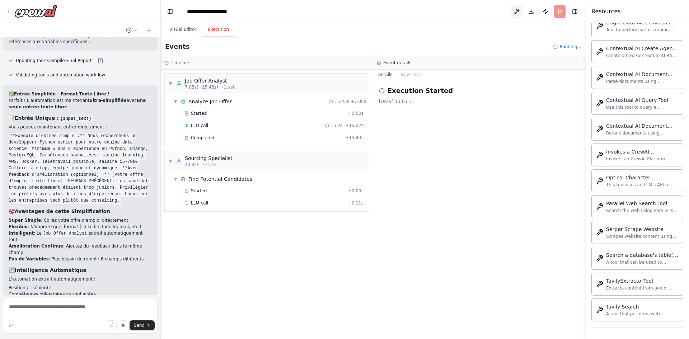
click at [513, 10] on button at bounding box center [516, 11] width 11 height 13
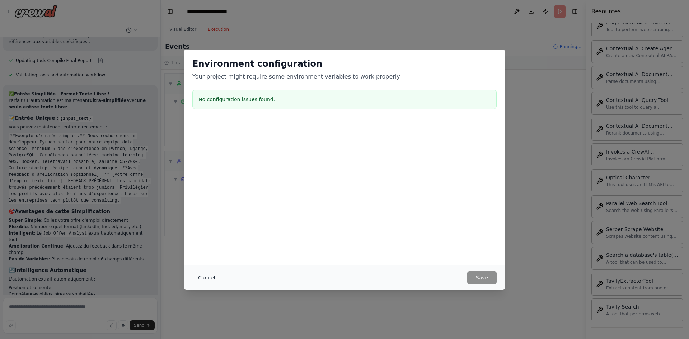
click at [204, 279] on button "Cancel" at bounding box center [206, 277] width 28 height 13
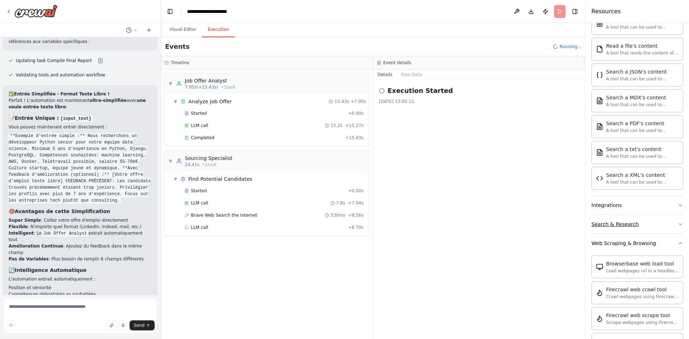
scroll to position [409, 0]
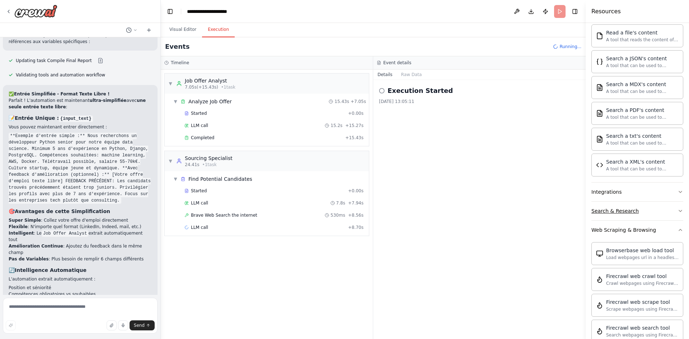
click at [614, 214] on div "Search & Research" at bounding box center [615, 210] width 47 height 7
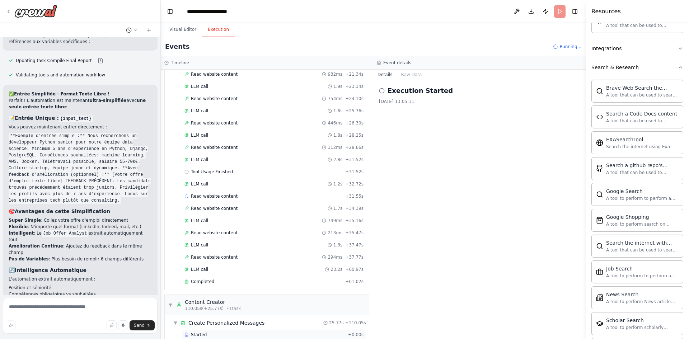
scroll to position [516, 0]
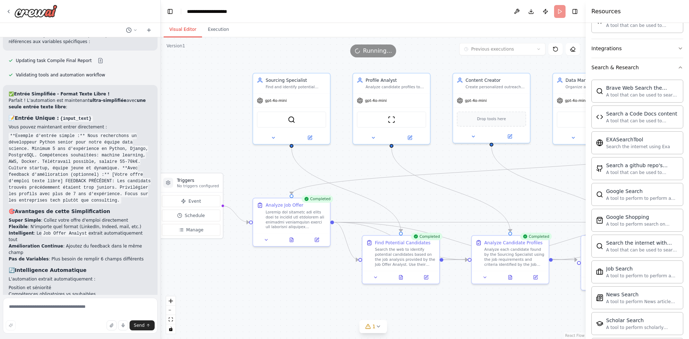
click at [181, 33] on button "Visual Editor" at bounding box center [183, 29] width 38 height 15
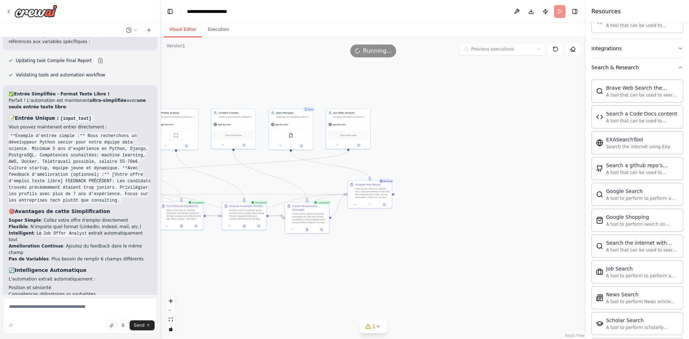
drag, startPoint x: 489, startPoint y: 204, endPoint x: 285, endPoint y: 177, distance: 205.3
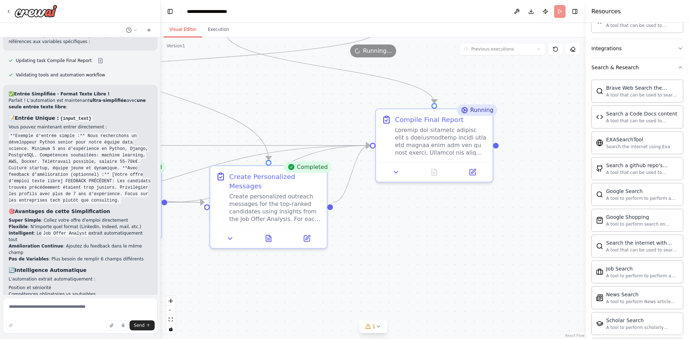
drag, startPoint x: 388, startPoint y: 189, endPoint x: 523, endPoint y: 176, distance: 135.6
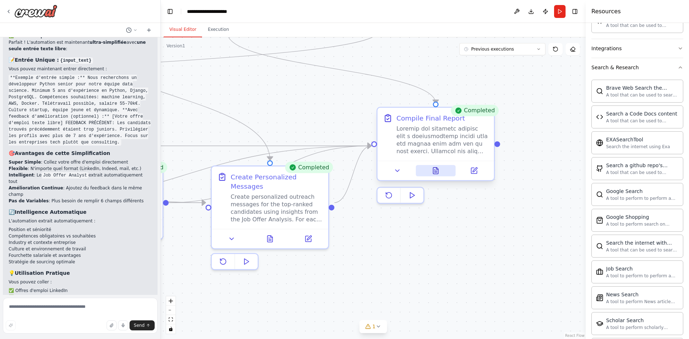
click at [434, 172] on icon at bounding box center [435, 171] width 5 height 6
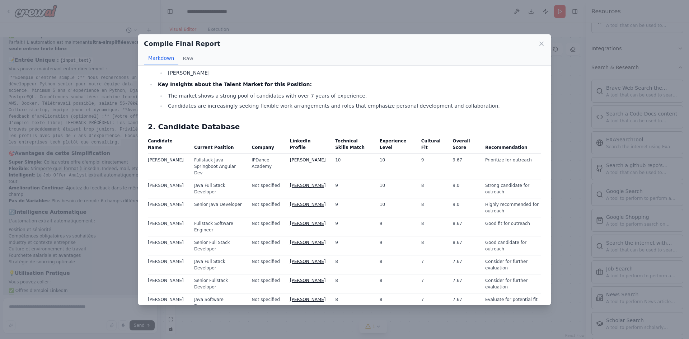
scroll to position [108, 0]
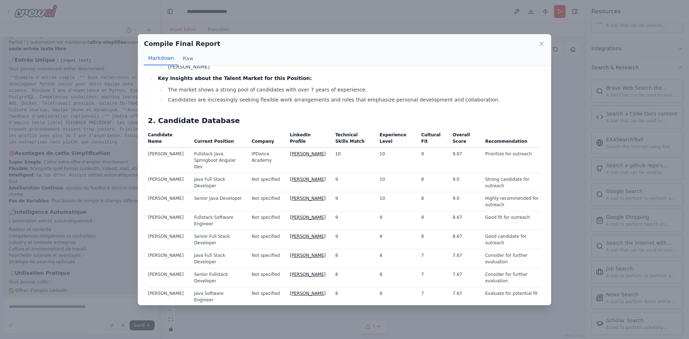
click at [316, 155] on link "Marouane Cherif" at bounding box center [308, 153] width 36 height 5
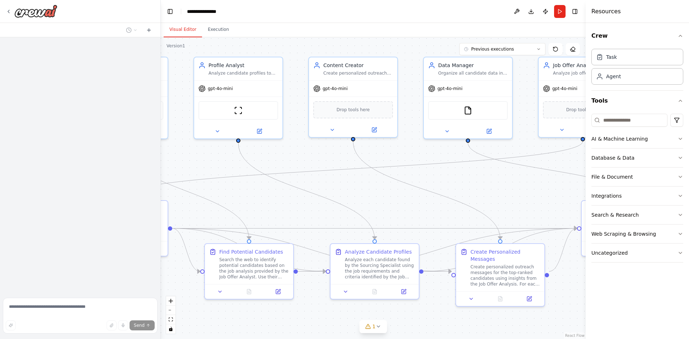
drag, startPoint x: 506, startPoint y: 205, endPoint x: 247, endPoint y: 181, distance: 260.7
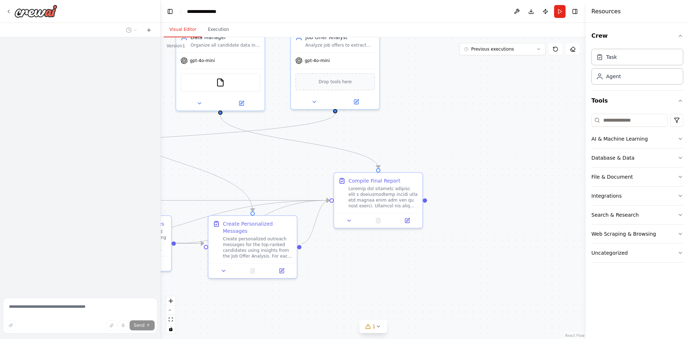
drag, startPoint x: 426, startPoint y: 170, endPoint x: 212, endPoint y: 146, distance: 215.3
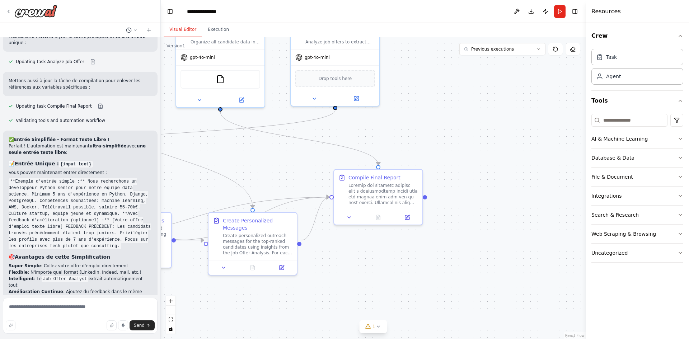
scroll to position [5008, 0]
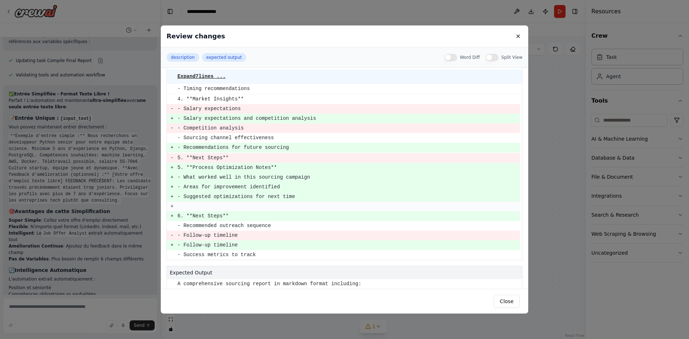
scroll to position [0, 0]
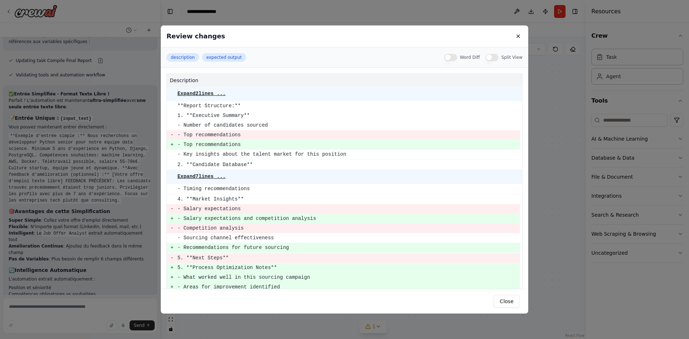
click at [518, 34] on button at bounding box center [518, 36] width 9 height 9
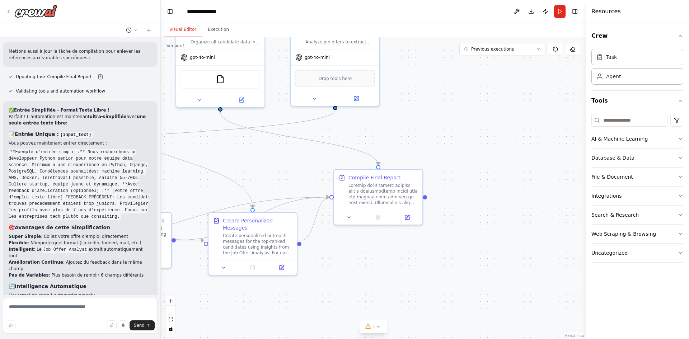
scroll to position [5008, 0]
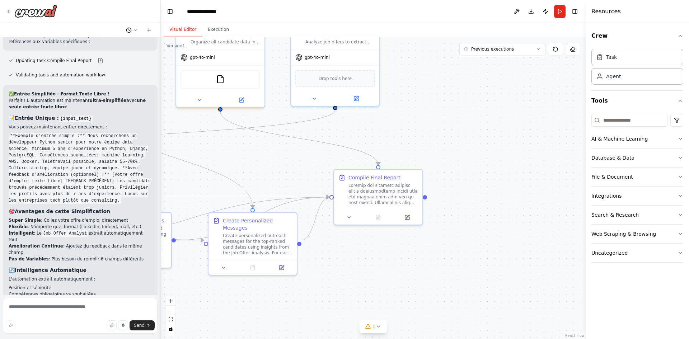
click at [134, 30] on icon at bounding box center [135, 30] width 4 height 4
click at [137, 31] on div at bounding box center [80, 169] width 161 height 339
click at [10, 9] on icon at bounding box center [9, 12] width 6 height 6
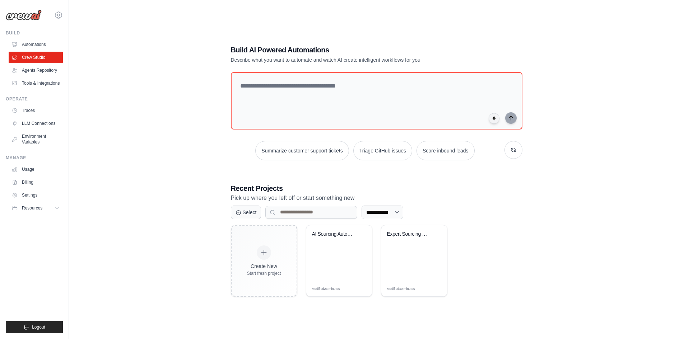
scroll to position [39, 0]
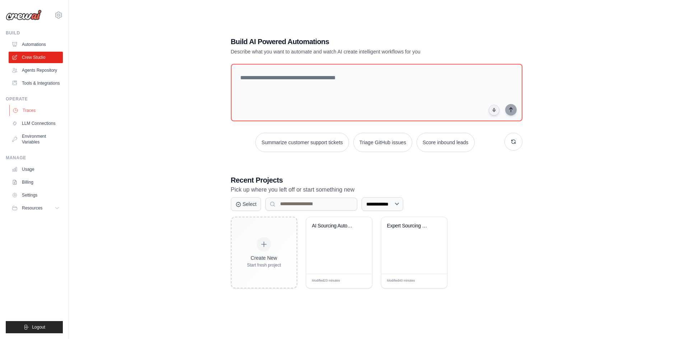
click at [26, 110] on link "Traces" at bounding box center [36, 110] width 54 height 11
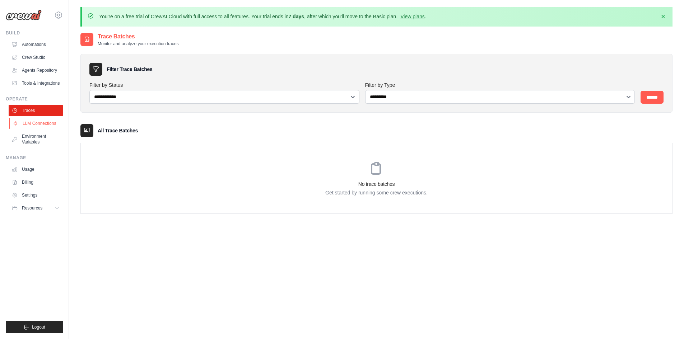
click at [39, 122] on link "LLM Connections" at bounding box center [36, 123] width 54 height 11
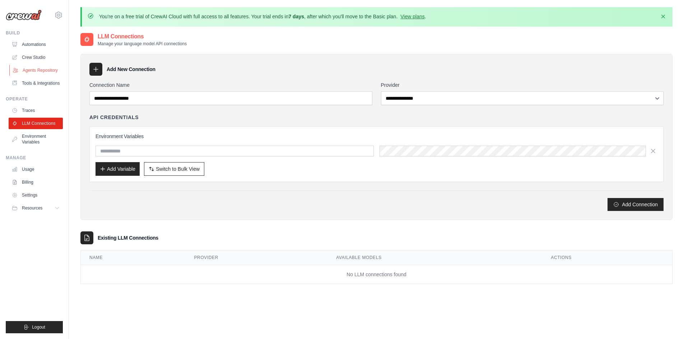
click at [36, 69] on link "Agents Repository" at bounding box center [36, 70] width 54 height 11
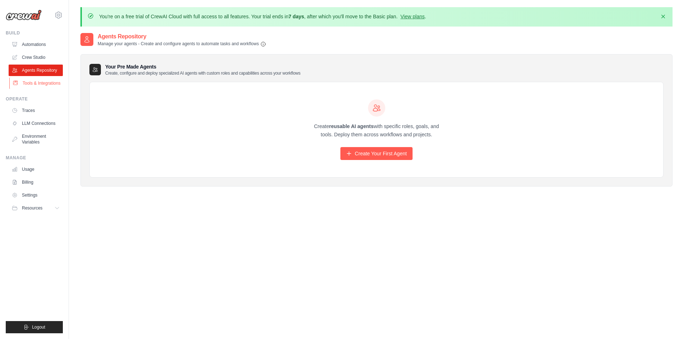
click at [34, 82] on link "Tools & Integrations" at bounding box center [36, 83] width 54 height 11
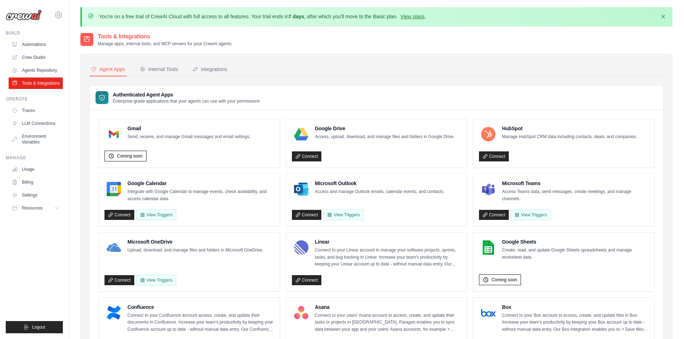
click at [36, 56] on link "Crew Studio" at bounding box center [36, 57] width 54 height 11
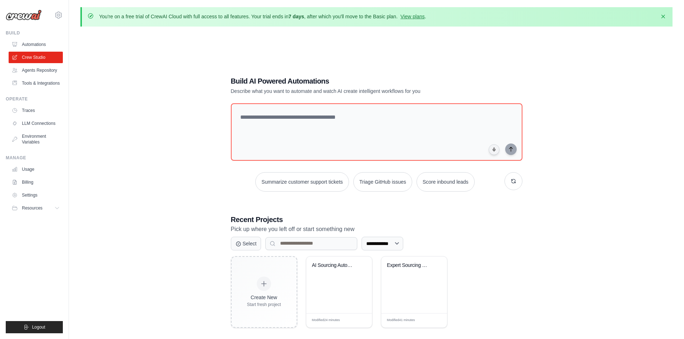
click at [38, 47] on link "Automations" at bounding box center [36, 44] width 54 height 11
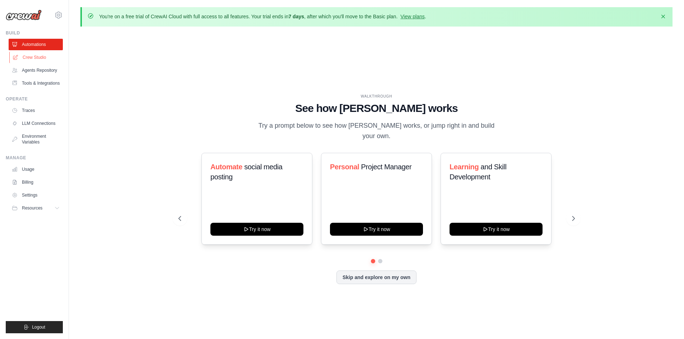
click at [35, 60] on link "Crew Studio" at bounding box center [36, 57] width 54 height 11
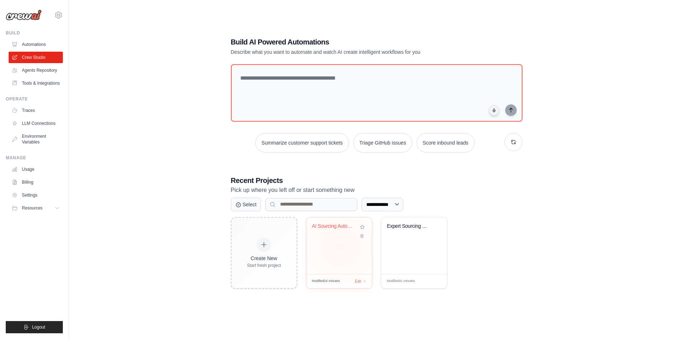
scroll to position [39, 0]
click at [340, 243] on div "AI Sourcing Automation" at bounding box center [339, 245] width 66 height 57
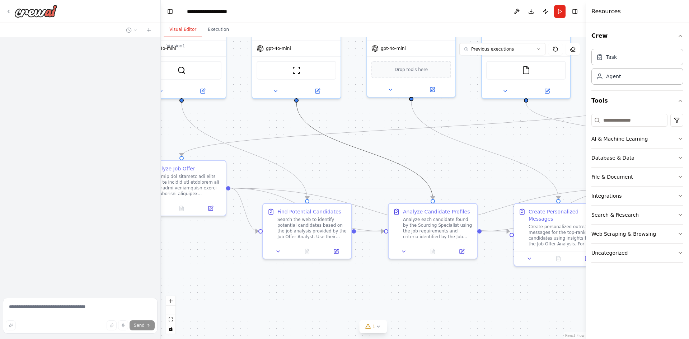
drag, startPoint x: 475, startPoint y: 183, endPoint x: 308, endPoint y: 127, distance: 177.0
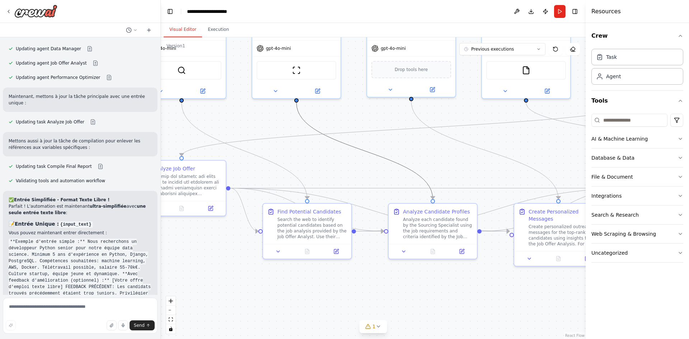
scroll to position [4900, 0]
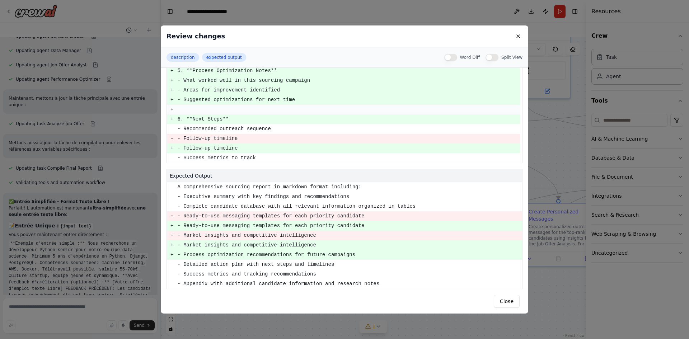
scroll to position [203, 0]
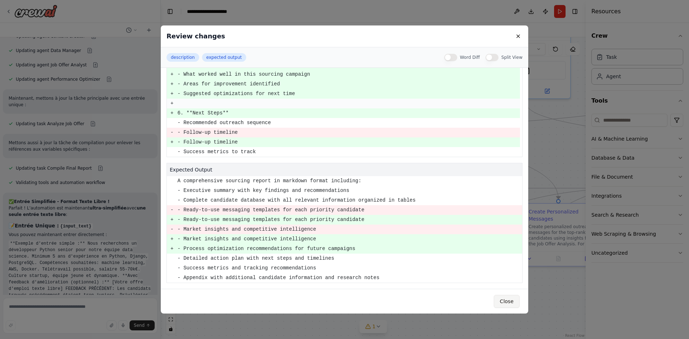
click at [499, 300] on button "Close" at bounding box center [507, 301] width 26 height 13
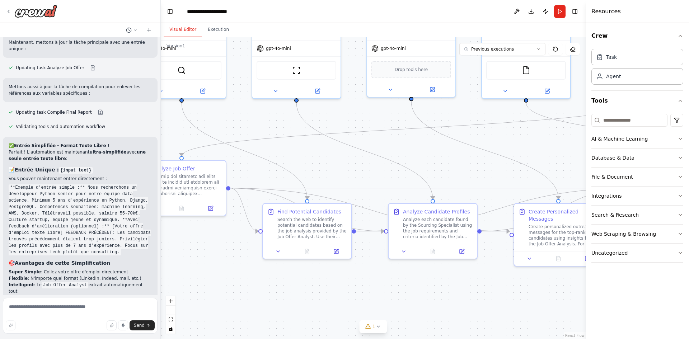
scroll to position [5008, 0]
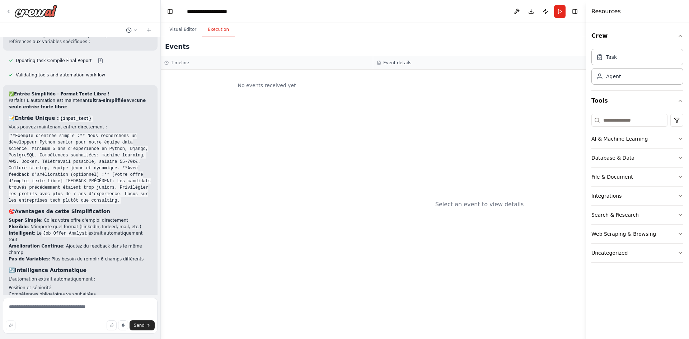
click at [215, 31] on button "Execution" at bounding box center [218, 29] width 33 height 15
click at [182, 34] on button "Visual Editor" at bounding box center [183, 29] width 38 height 15
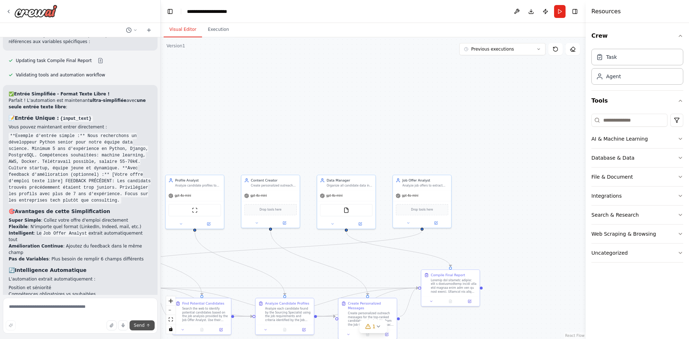
click at [146, 323] on button "Send" at bounding box center [142, 326] width 25 height 10
click at [512, 53] on button "Previous executions" at bounding box center [502, 49] width 86 height 12
click at [534, 48] on button "Previous executions" at bounding box center [502, 49] width 86 height 12
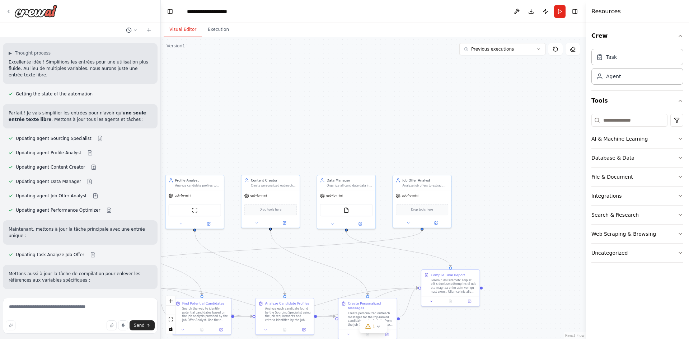
scroll to position [4757, 0]
